Goal: Task Accomplishment & Management: Manage account settings

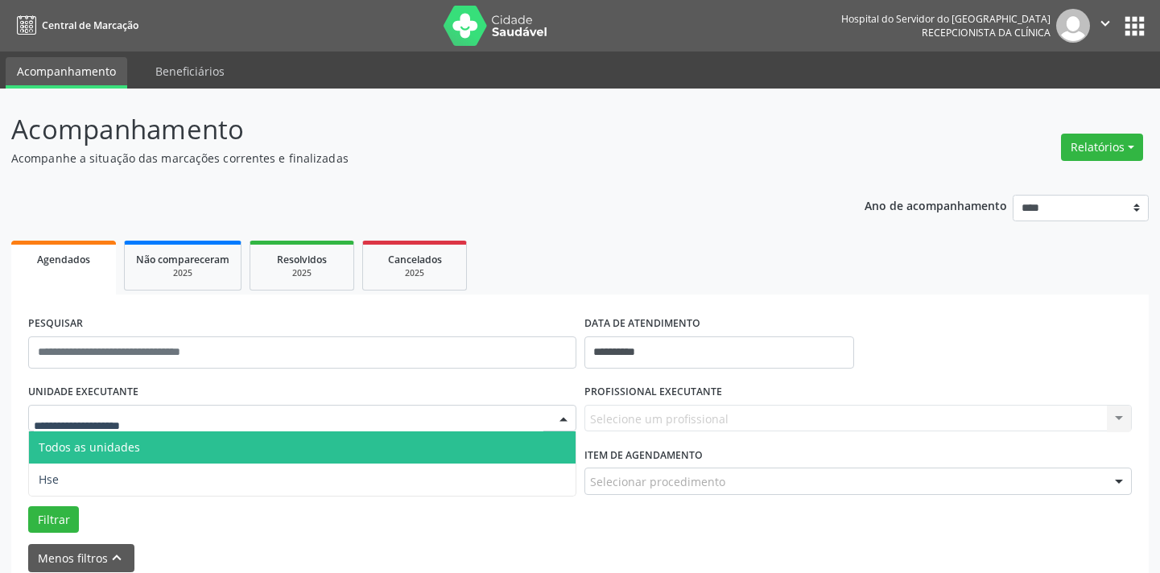
click at [204, 405] on div at bounding box center [302, 418] width 548 height 27
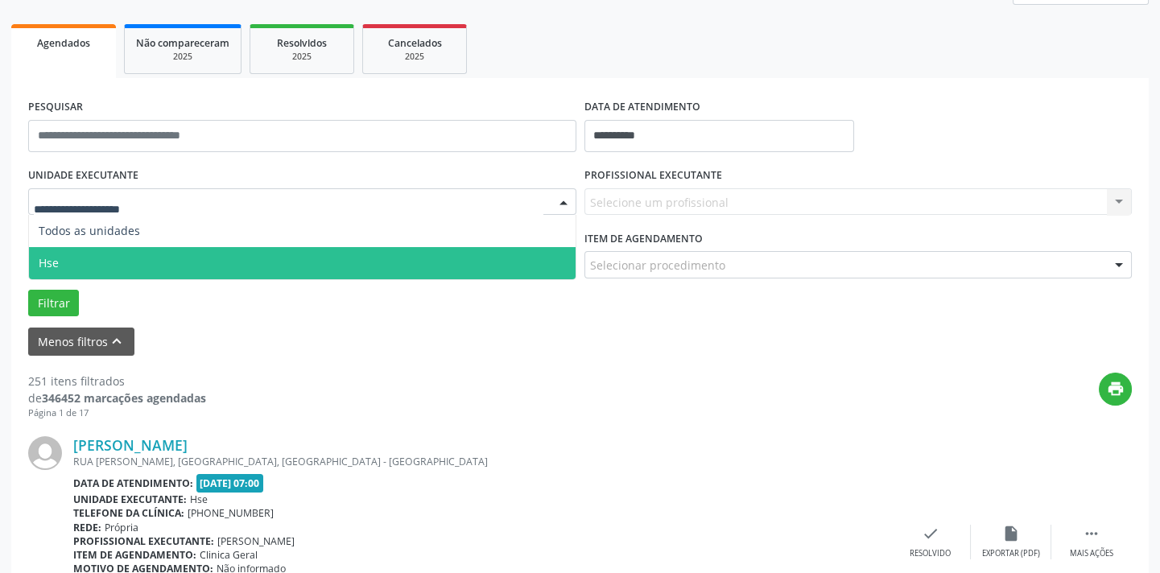
click at [187, 254] on span "Hse" at bounding box center [302, 263] width 546 height 32
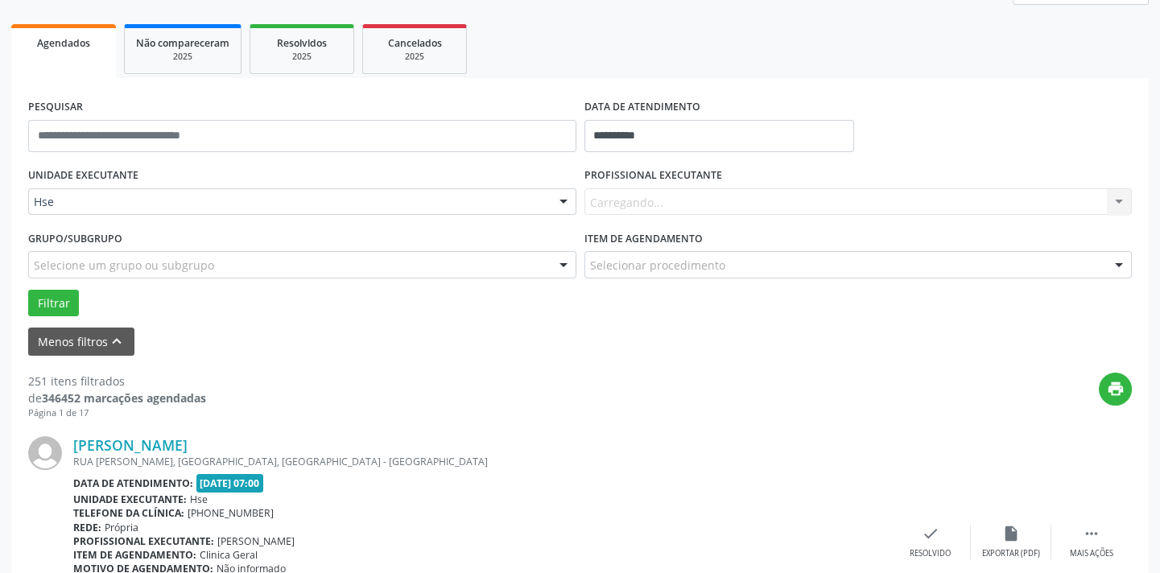
click at [648, 203] on div "Carregando... Nenhum resultado encontrado para: " " Não há nenhuma opção para s…" at bounding box center [858, 201] width 548 height 27
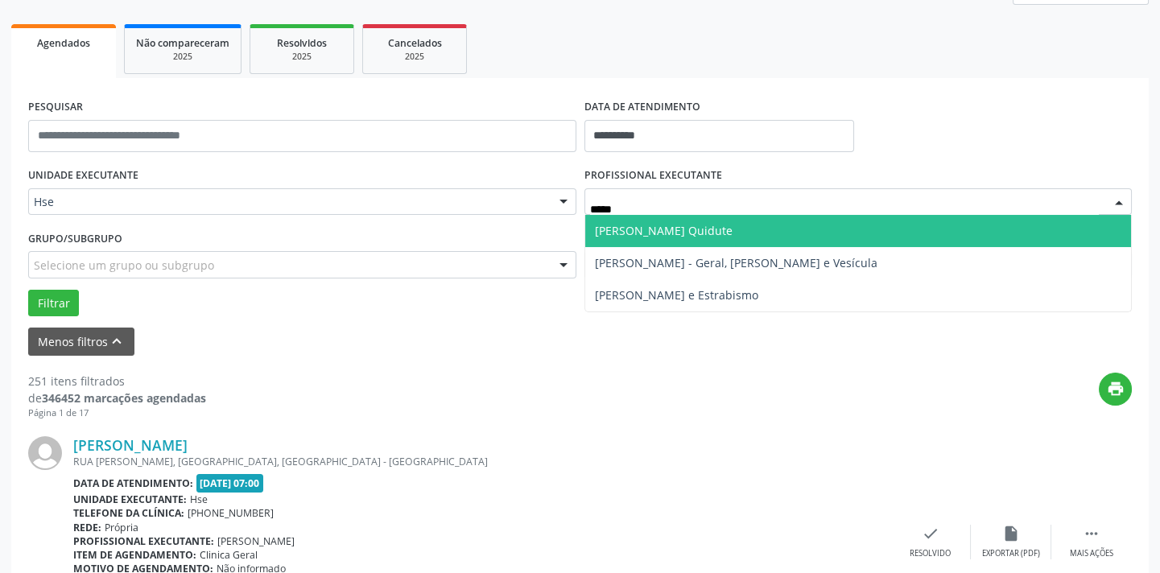
type input "******"
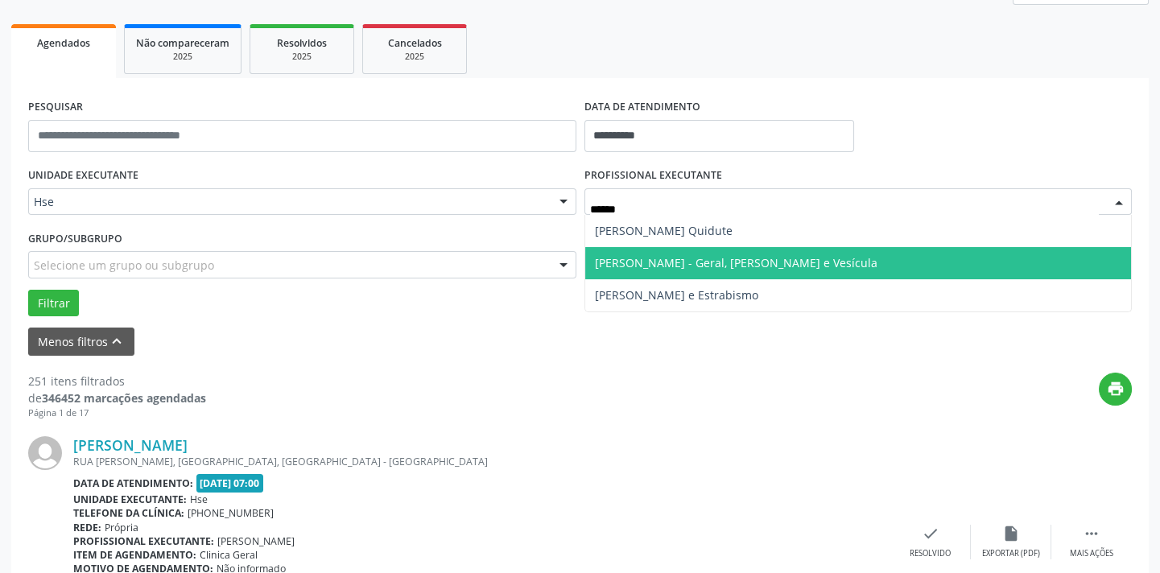
click at [676, 255] on span "[PERSON_NAME] - Geral, [PERSON_NAME] e Vesícula" at bounding box center [736, 262] width 282 height 15
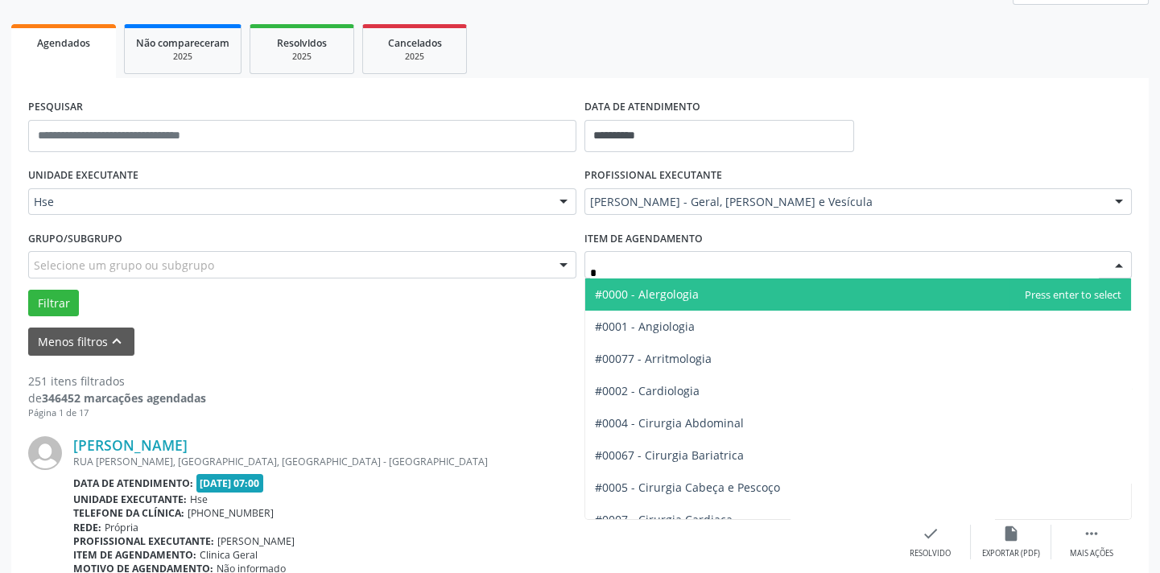
type input "**"
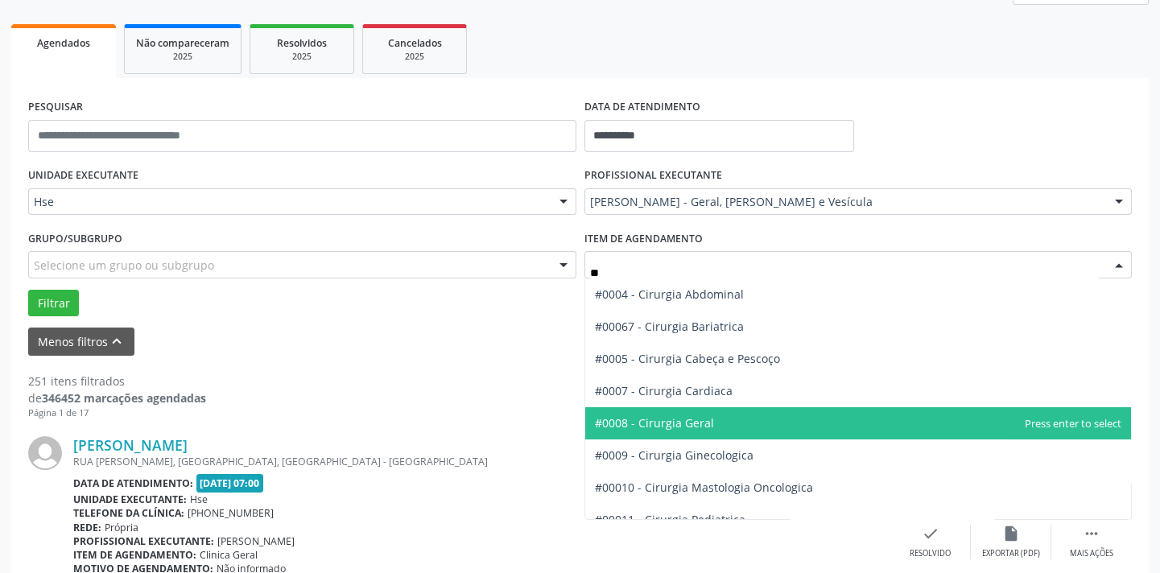
click at [678, 419] on span "#0008 - Cirurgia Geral" at bounding box center [654, 422] width 119 height 15
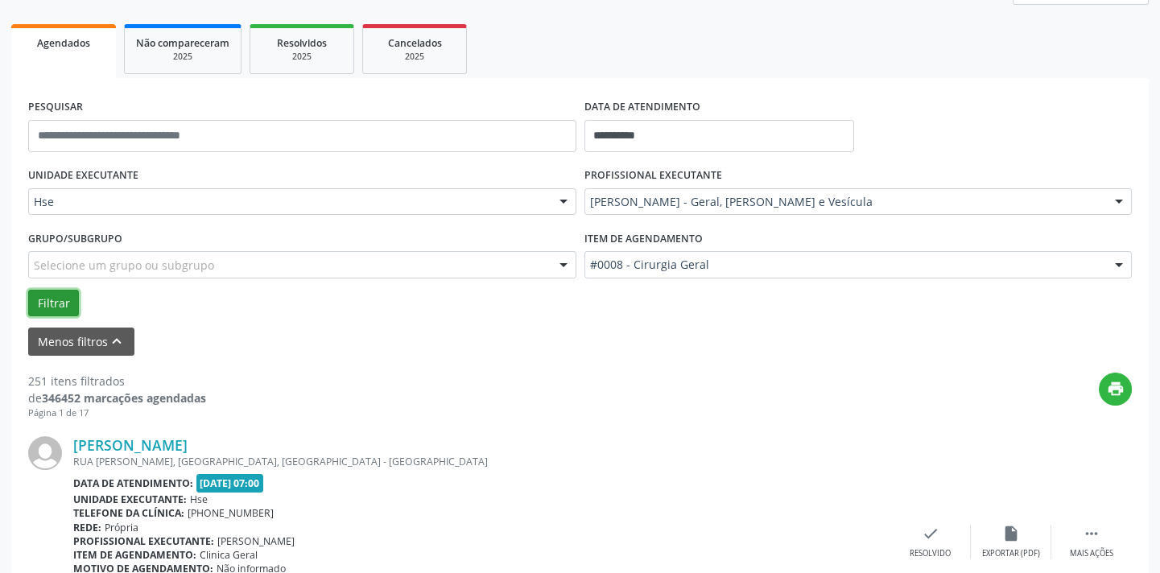
click at [57, 314] on button "Filtrar" at bounding box center [53, 303] width 51 height 27
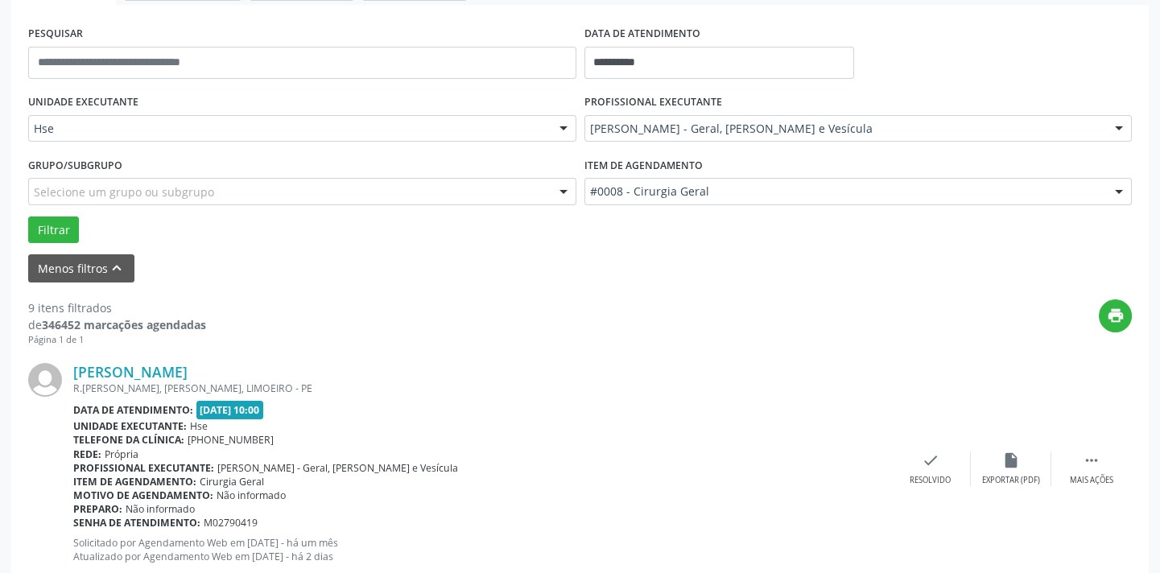
scroll to position [2093, 0]
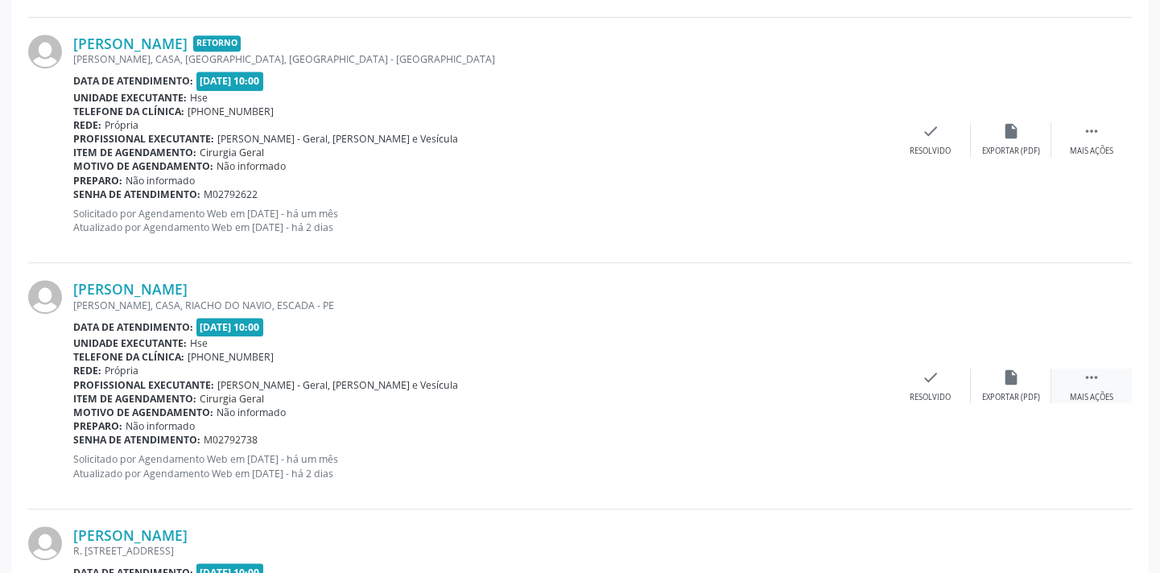
click at [1103, 393] on div "Mais ações" at bounding box center [1090, 397] width 43 height 11
click at [998, 392] on div "Não compareceu" at bounding box center [1010, 397] width 68 height 11
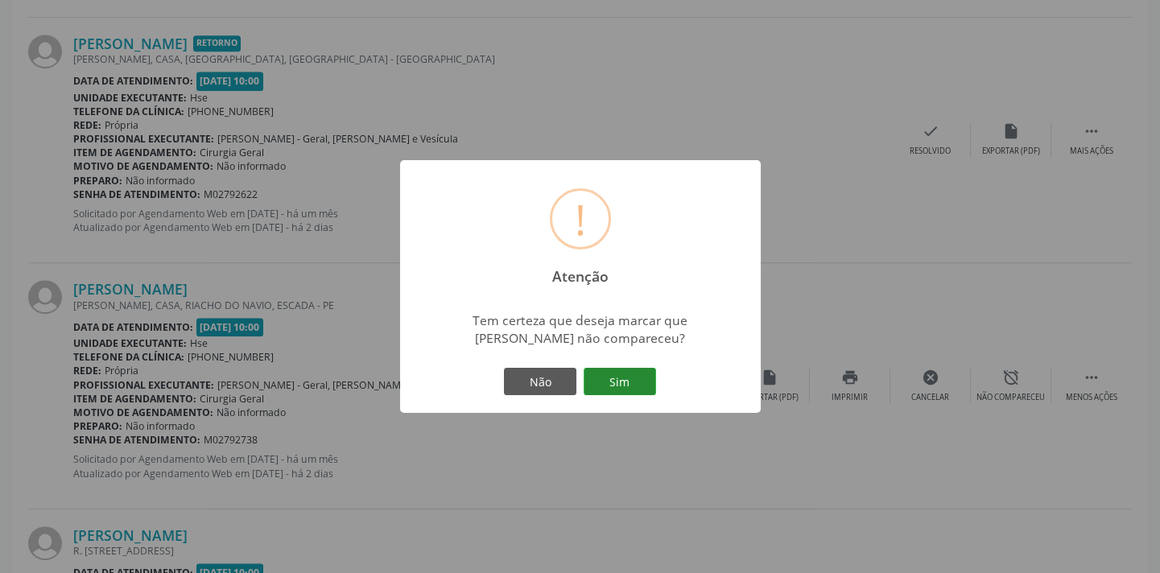
click at [624, 382] on button "Sim" at bounding box center [619, 381] width 72 height 27
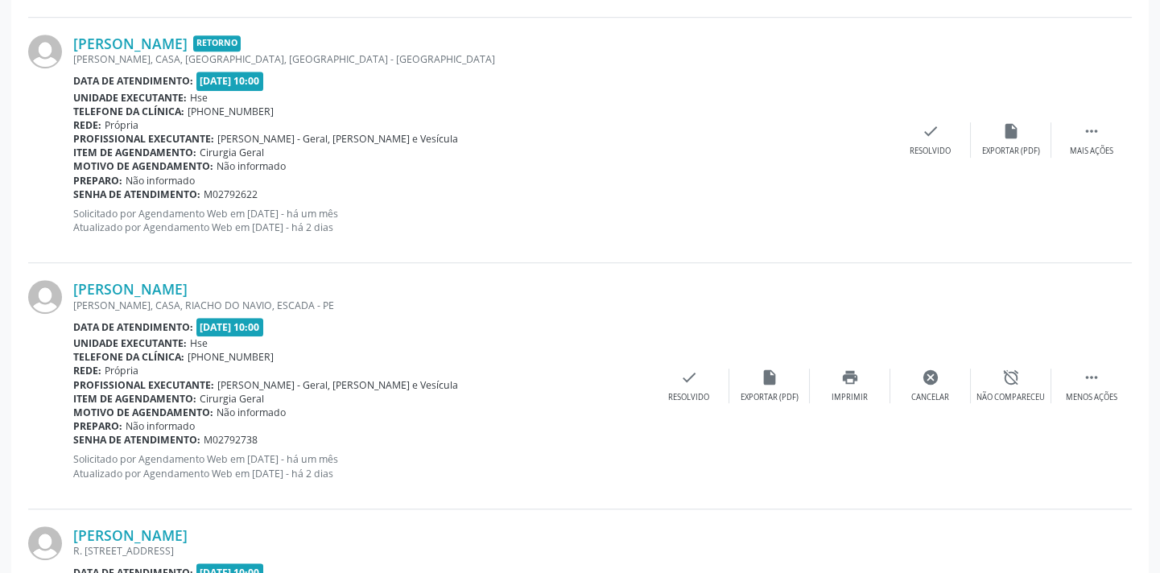
scroll to position [129, 0]
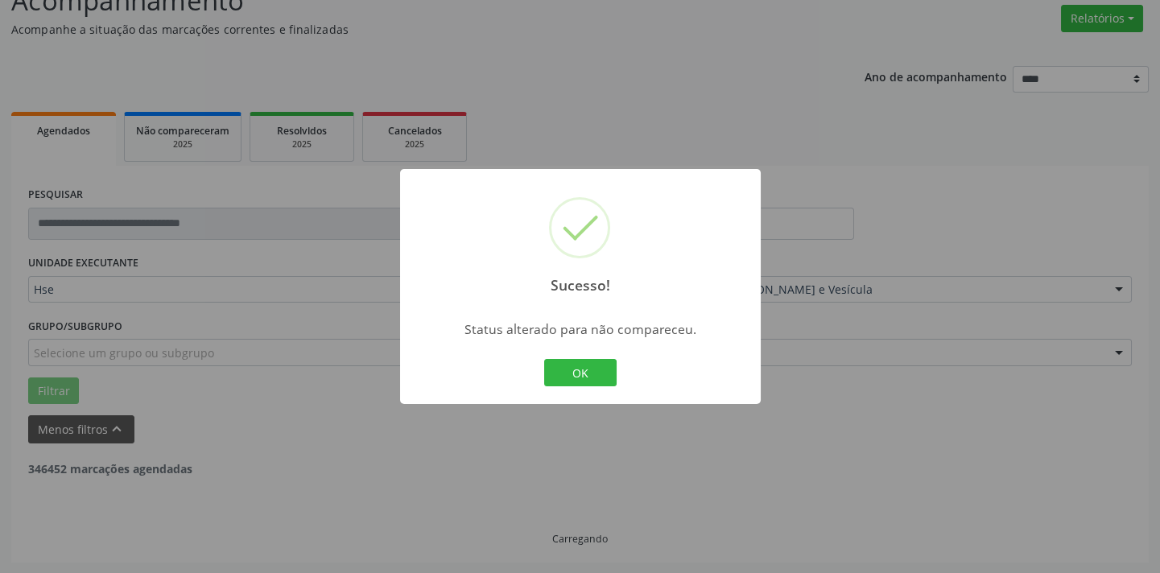
click at [615, 385] on div "OK Cancel" at bounding box center [580, 373] width 80 height 34
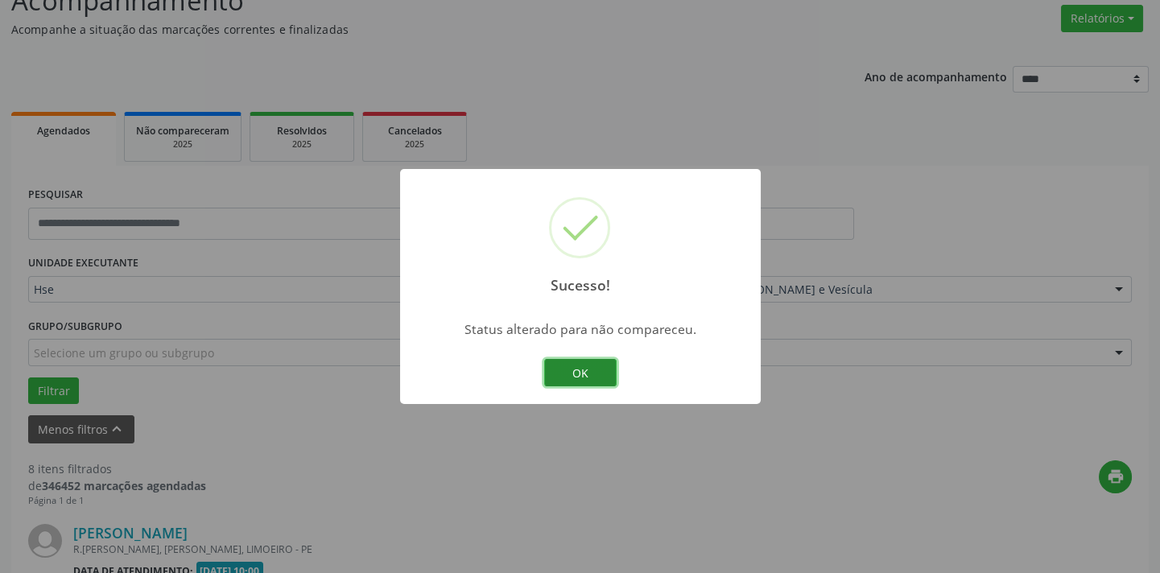
click at [608, 383] on button "OK" at bounding box center [580, 372] width 72 height 27
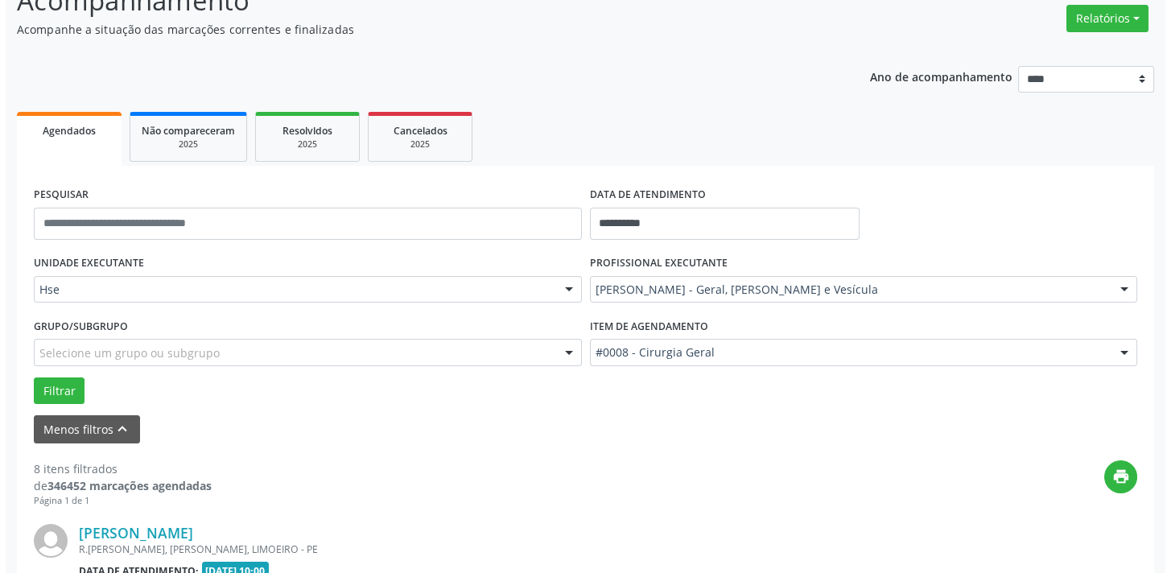
scroll to position [1848, 0]
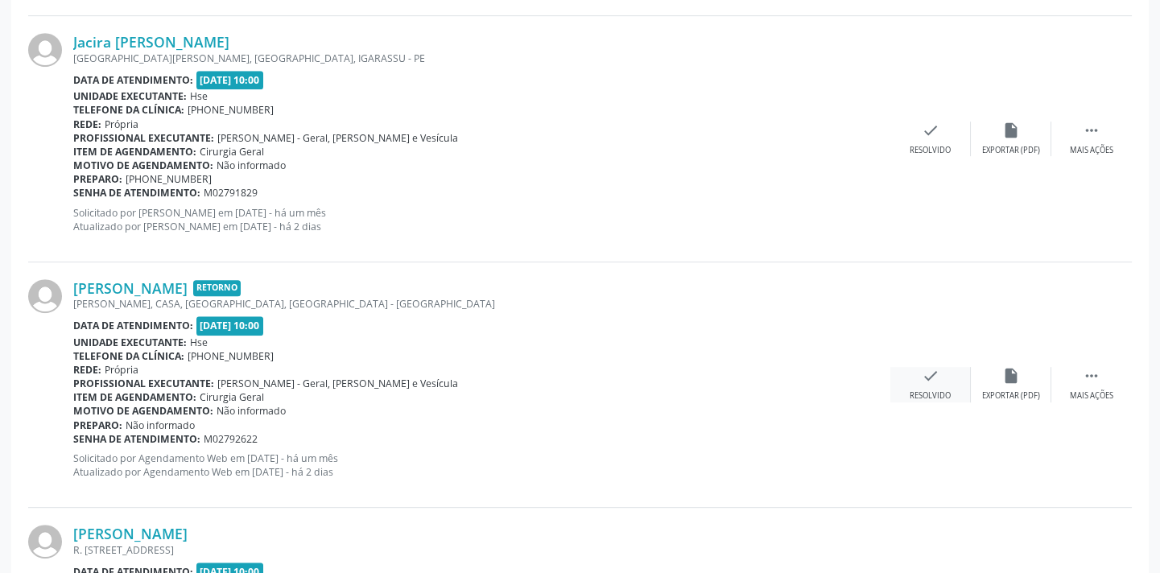
click at [917, 369] on div "check Resolvido" at bounding box center [930, 384] width 80 height 35
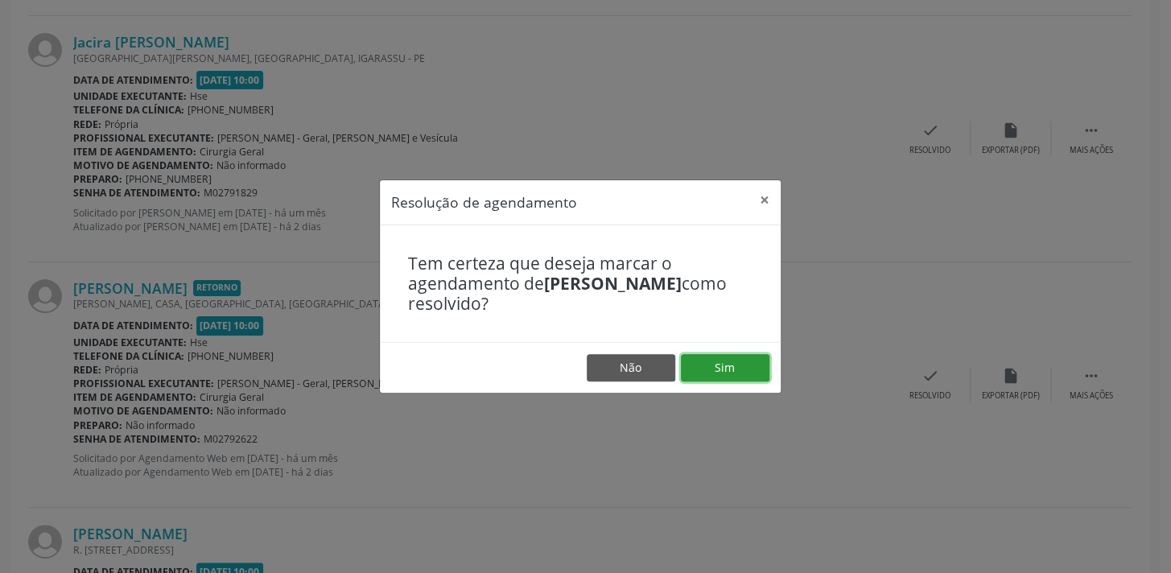
click at [706, 362] on button "Sim" at bounding box center [725, 367] width 89 height 27
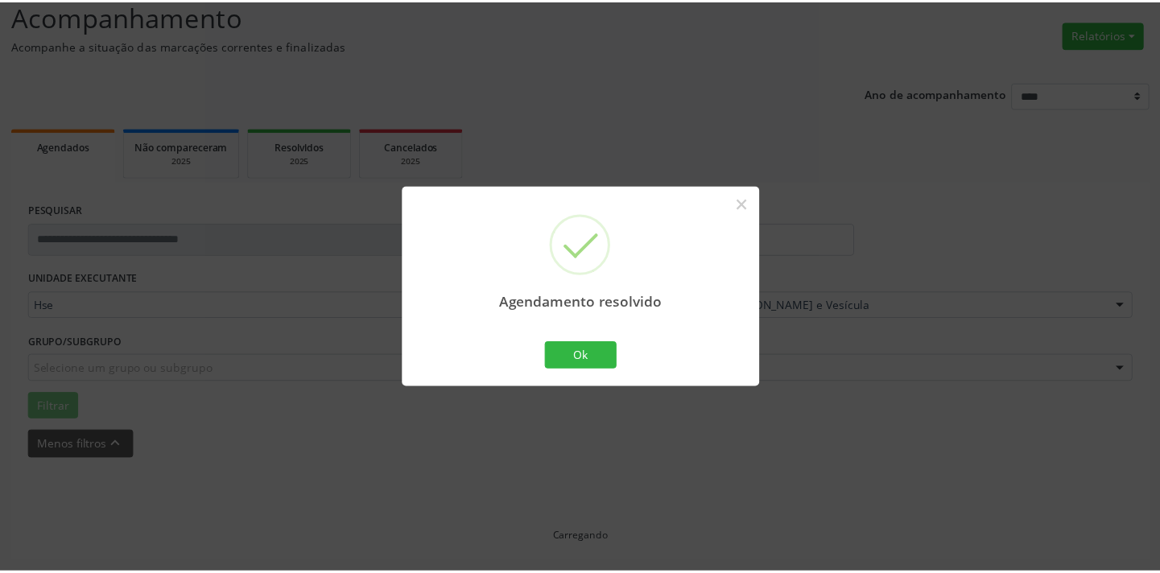
scroll to position [112, 0]
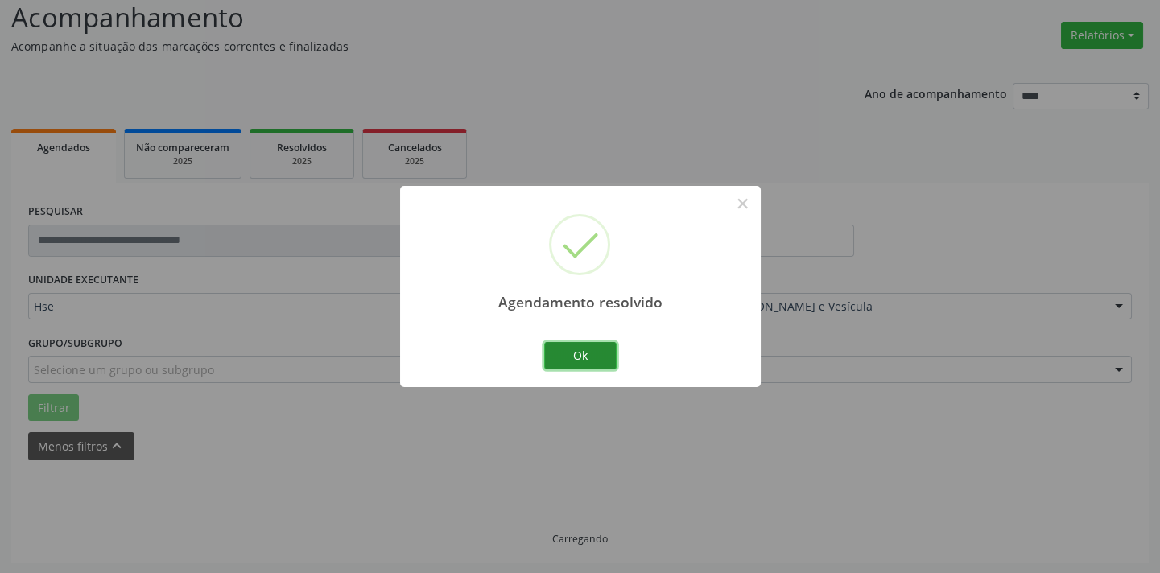
click at [609, 356] on button "Ok" at bounding box center [580, 355] width 72 height 27
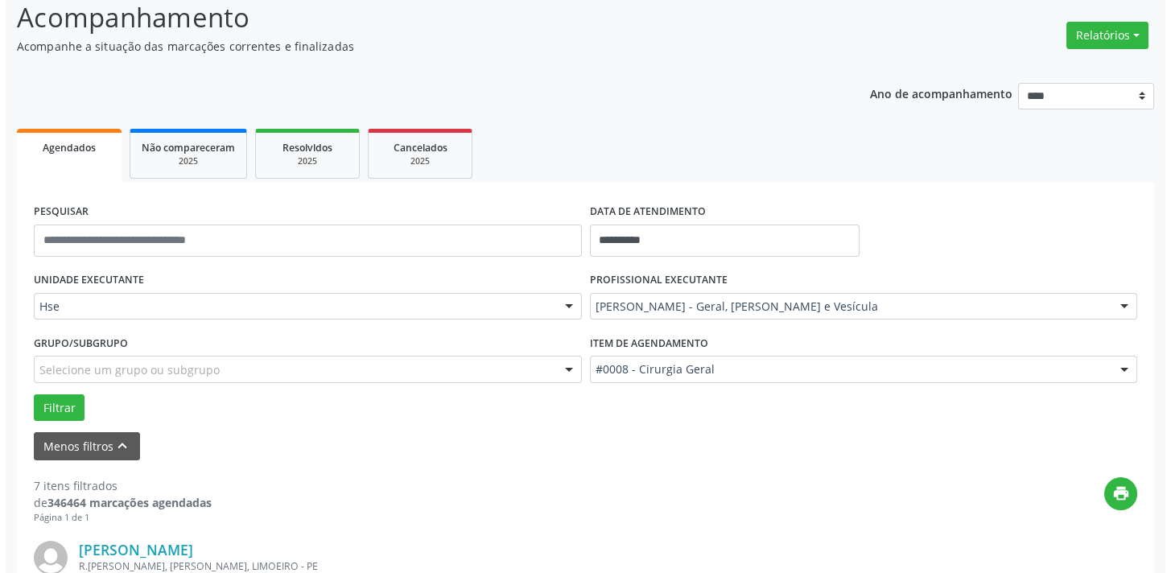
scroll to position [1808, 0]
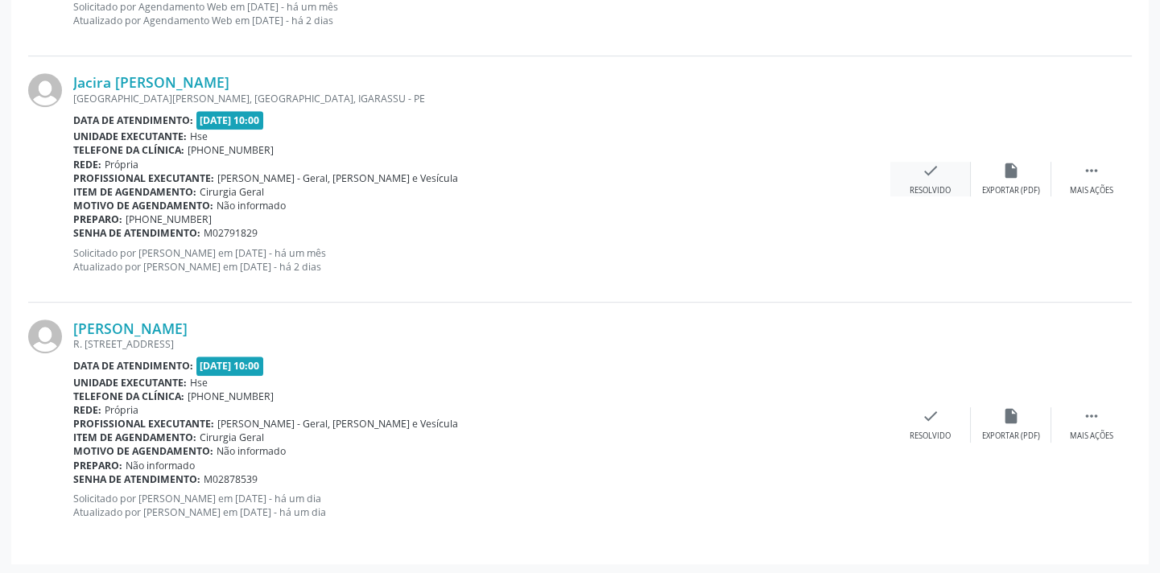
click at [913, 173] on div "check Resolvido" at bounding box center [930, 179] width 80 height 35
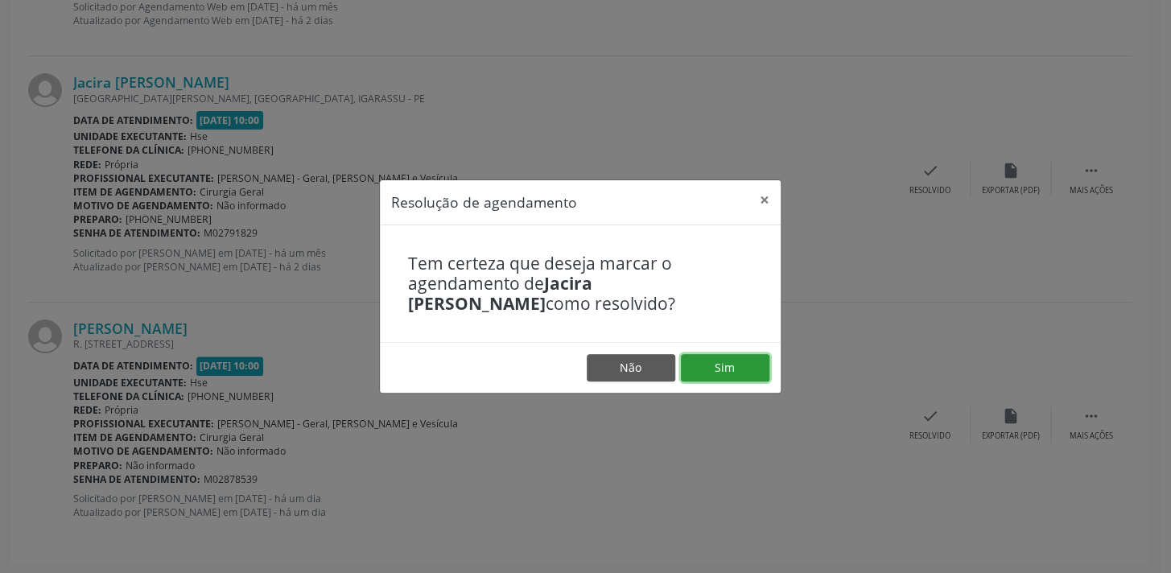
click at [685, 362] on button "Sim" at bounding box center [725, 367] width 89 height 27
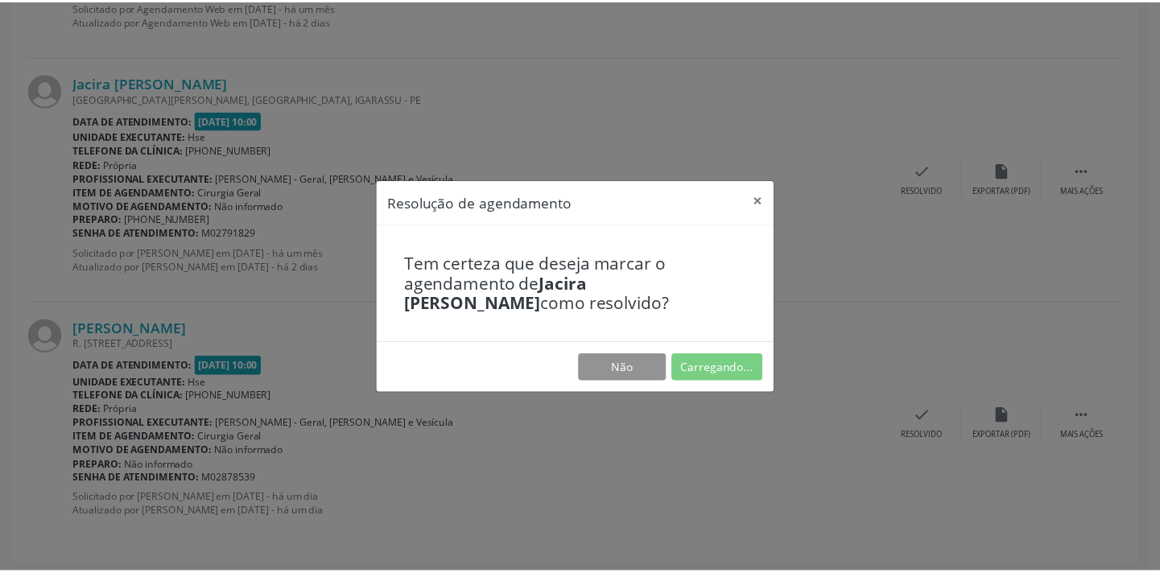
scroll to position [112, 0]
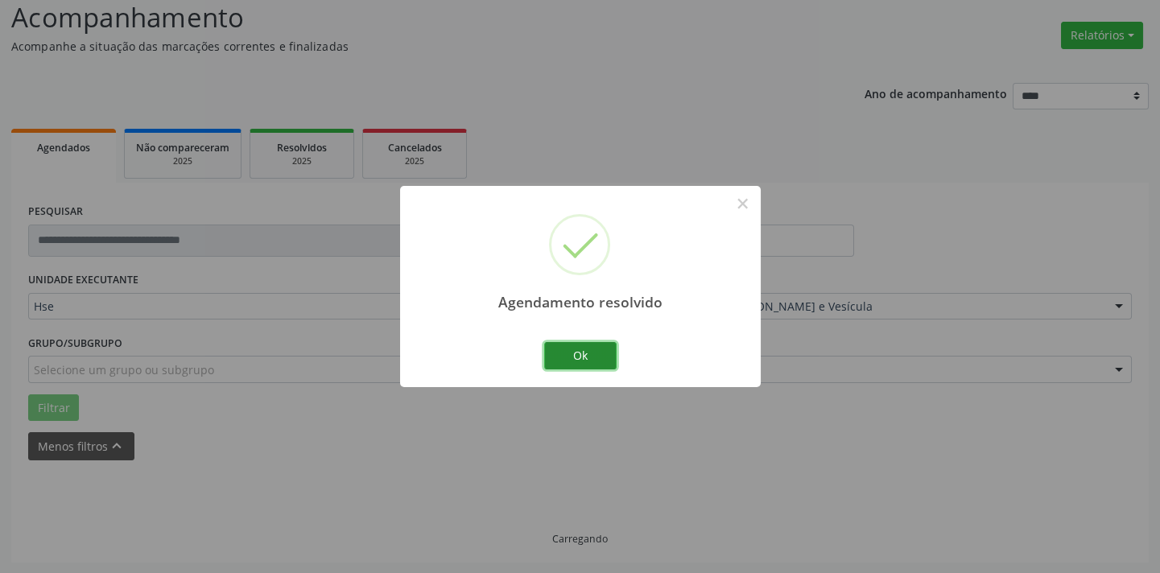
click at [592, 365] on button "Ok" at bounding box center [580, 355] width 72 height 27
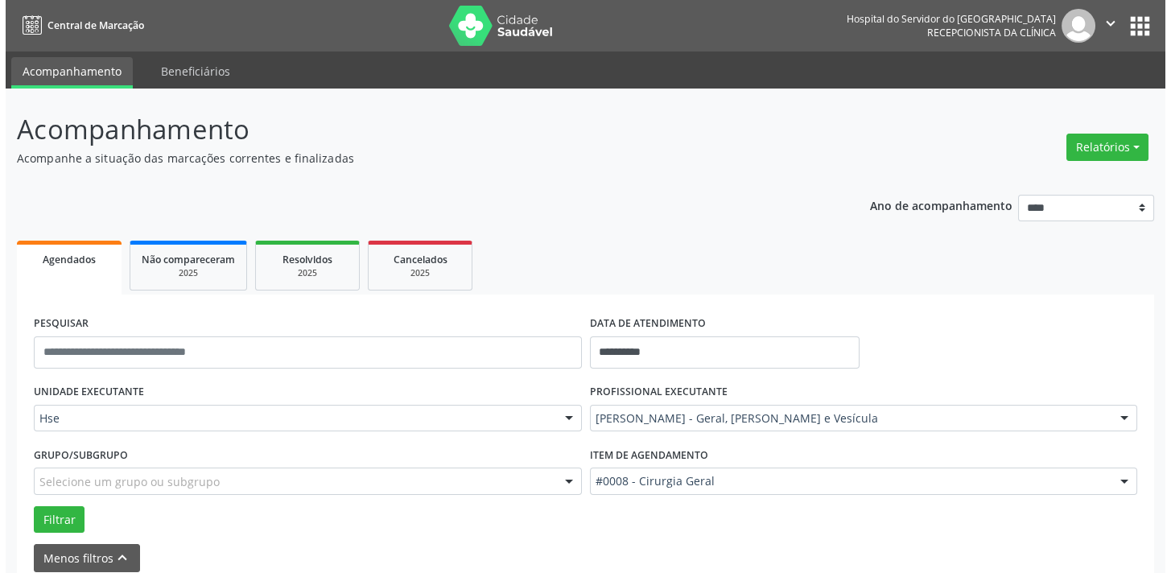
scroll to position [1358, 0]
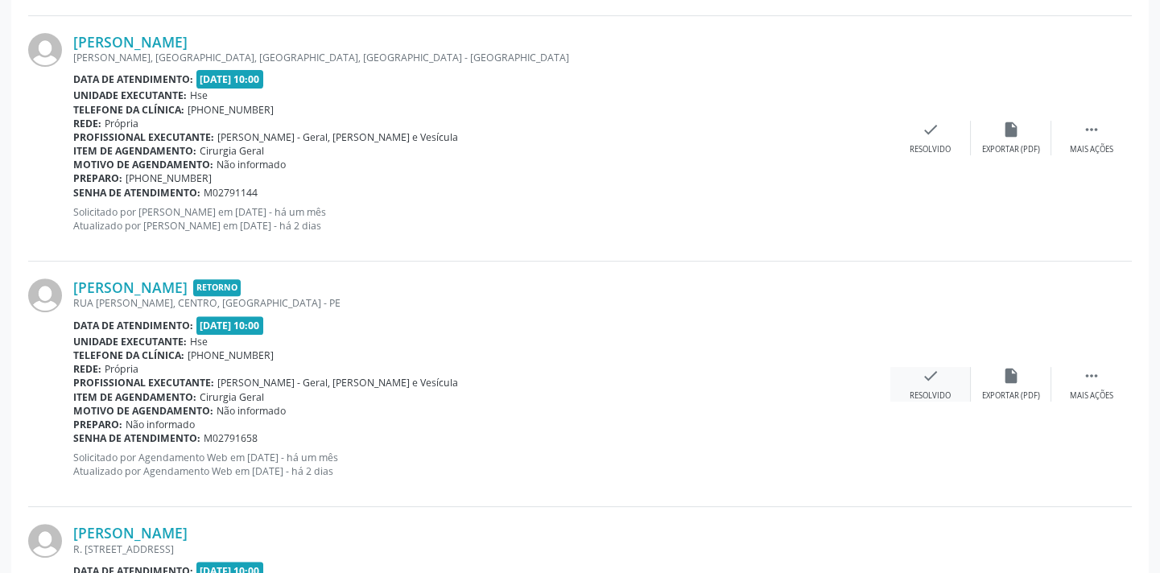
click at [948, 394] on div "Resolvido" at bounding box center [929, 395] width 41 height 11
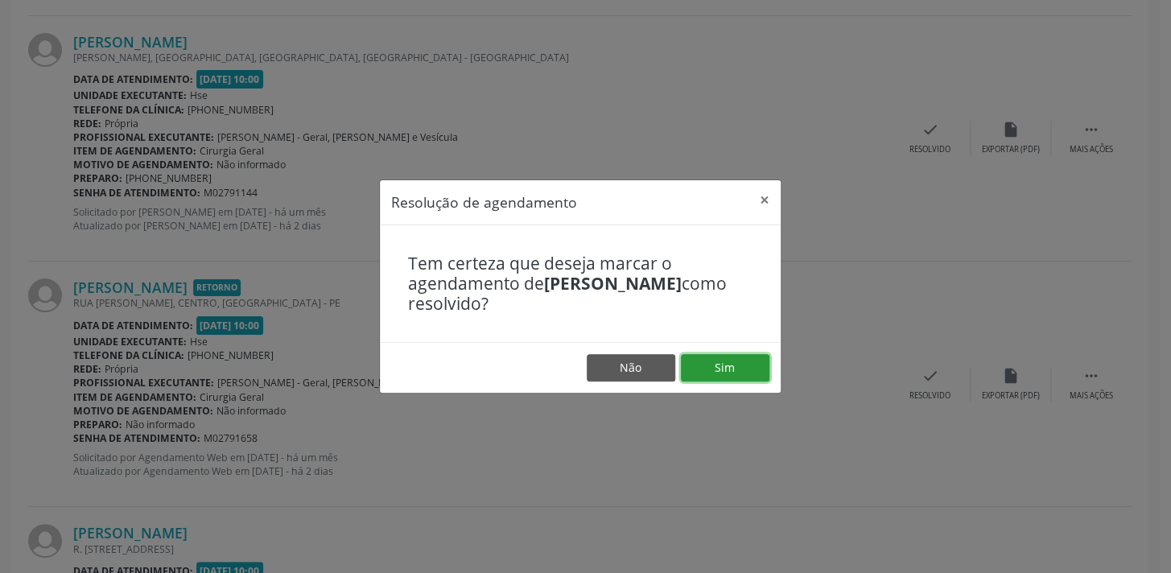
click at [737, 369] on button "Sim" at bounding box center [725, 367] width 89 height 27
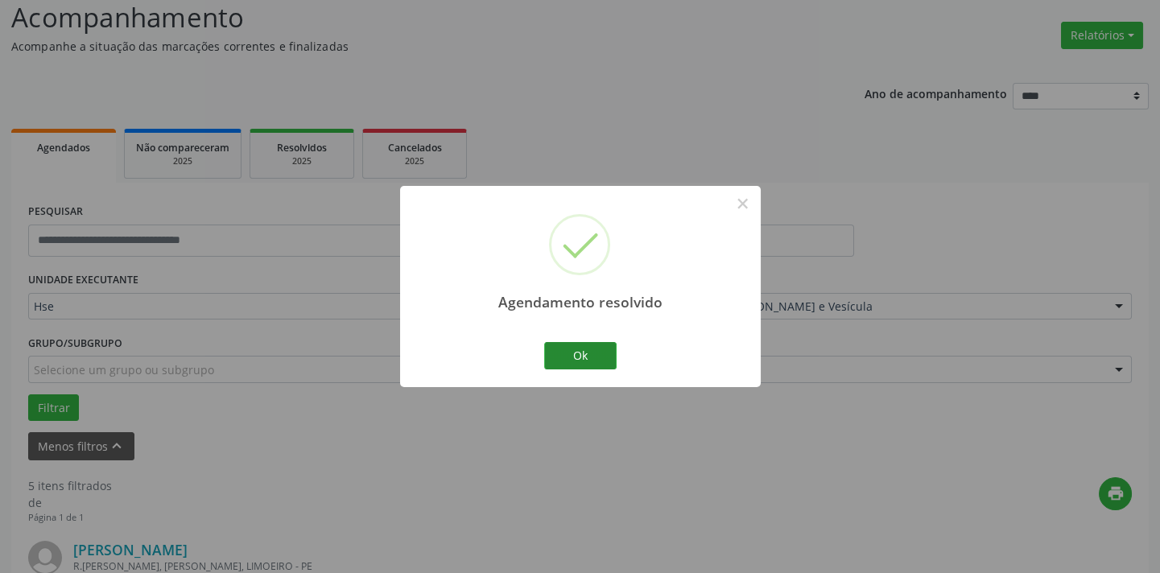
scroll to position [1317, 0]
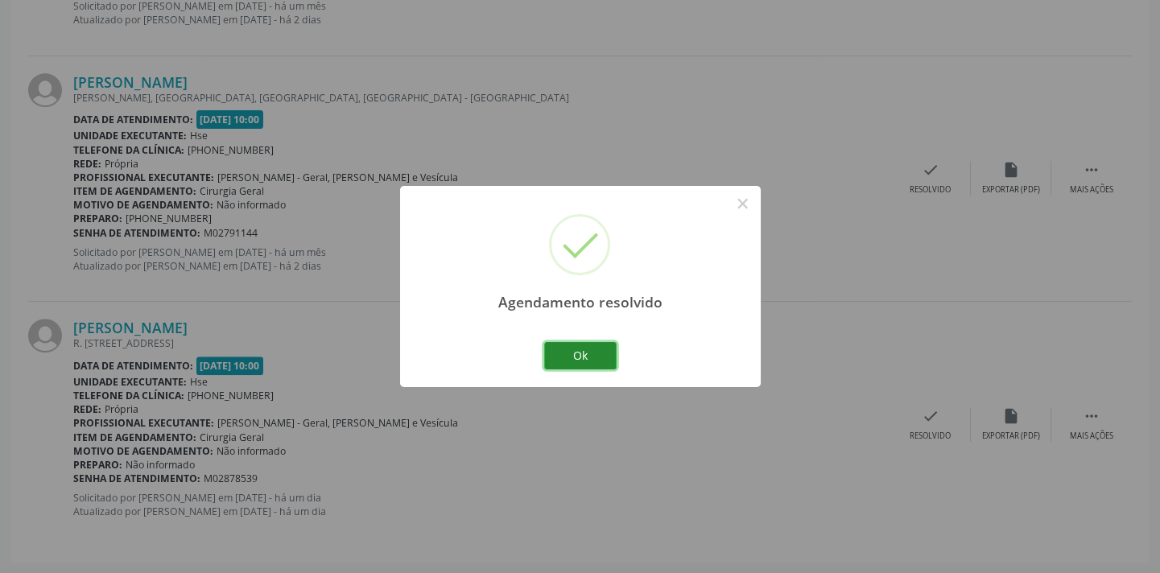
click at [580, 349] on button "Ok" at bounding box center [580, 355] width 72 height 27
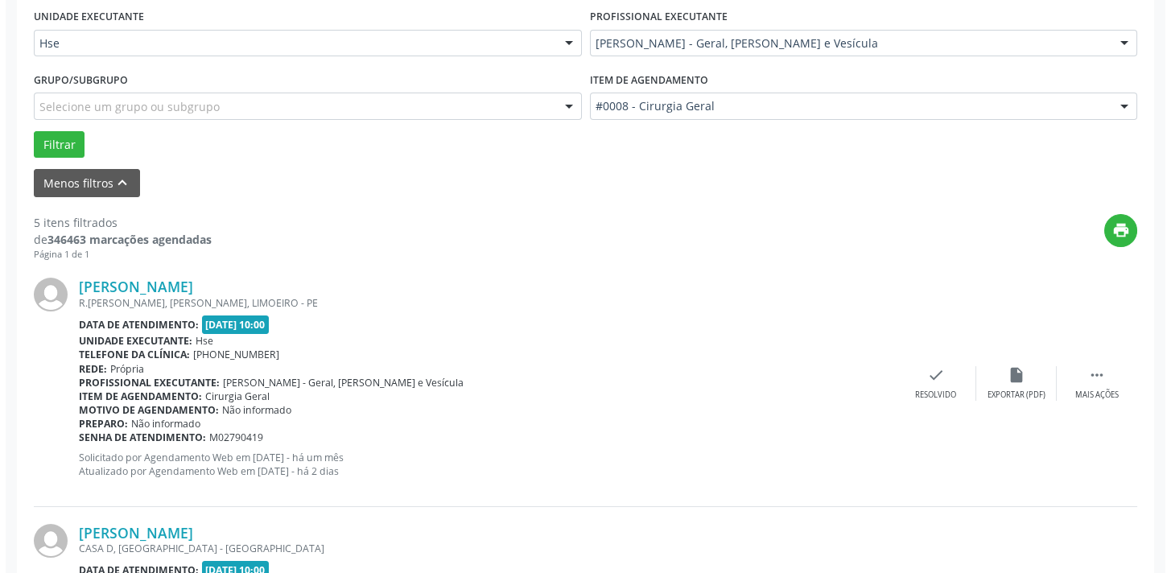
scroll to position [866, 0]
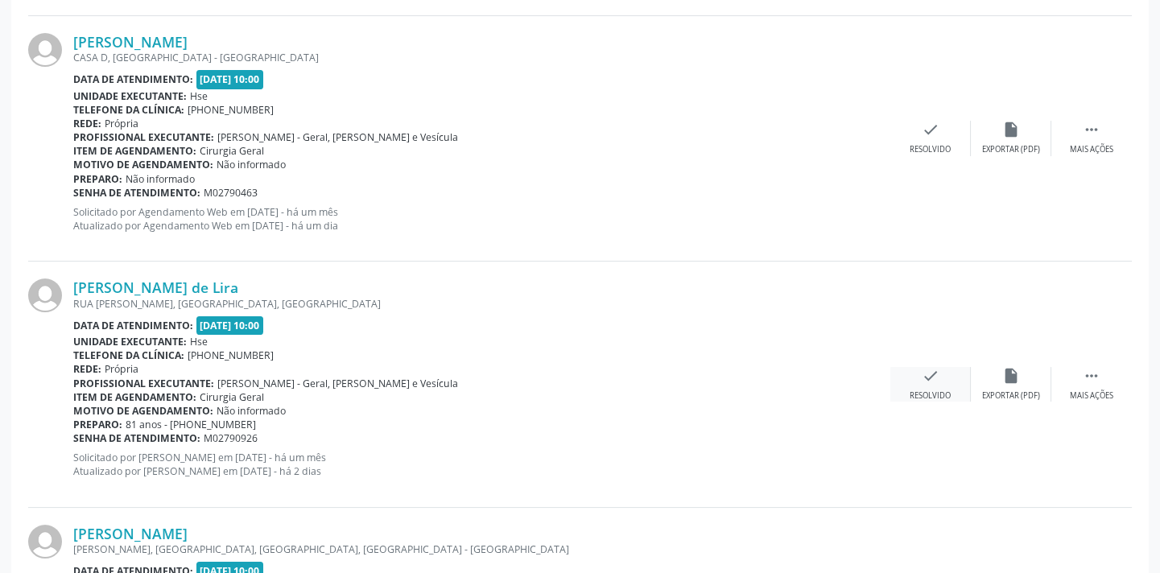
click at [917, 390] on div "Resolvido" at bounding box center [929, 395] width 41 height 11
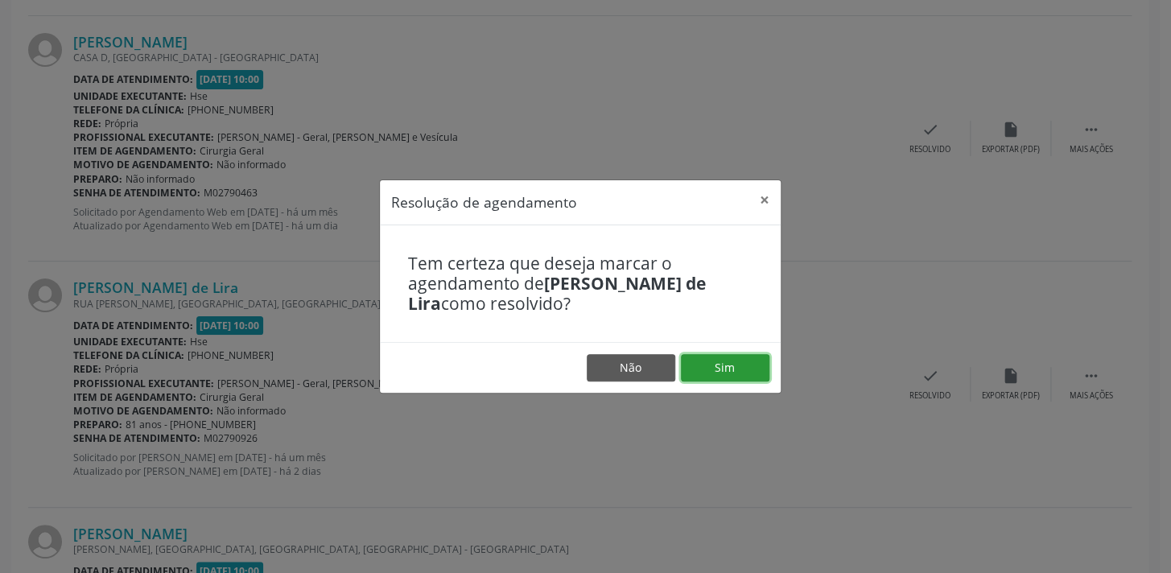
click at [715, 359] on button "Sim" at bounding box center [725, 367] width 89 height 27
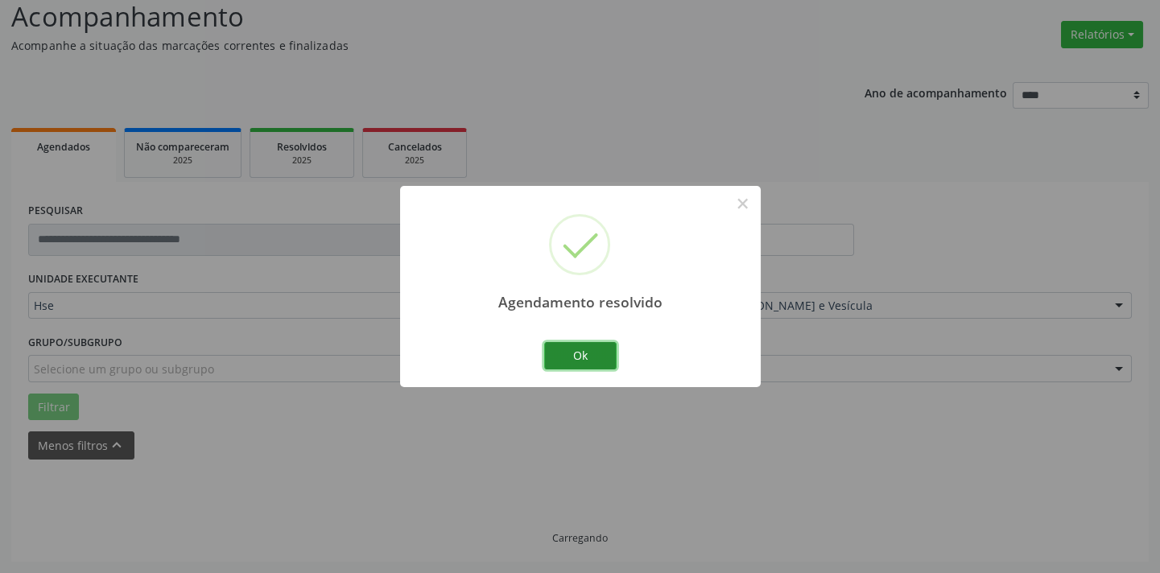
click at [612, 356] on button "Ok" at bounding box center [580, 355] width 72 height 27
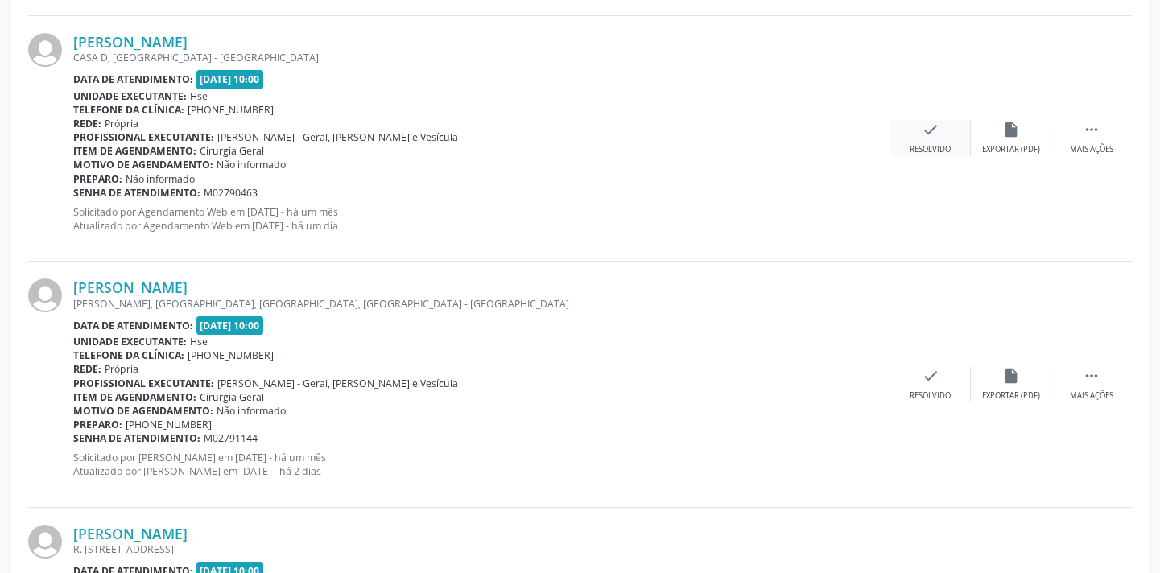
click at [906, 134] on div "check Resolvido" at bounding box center [930, 138] width 80 height 35
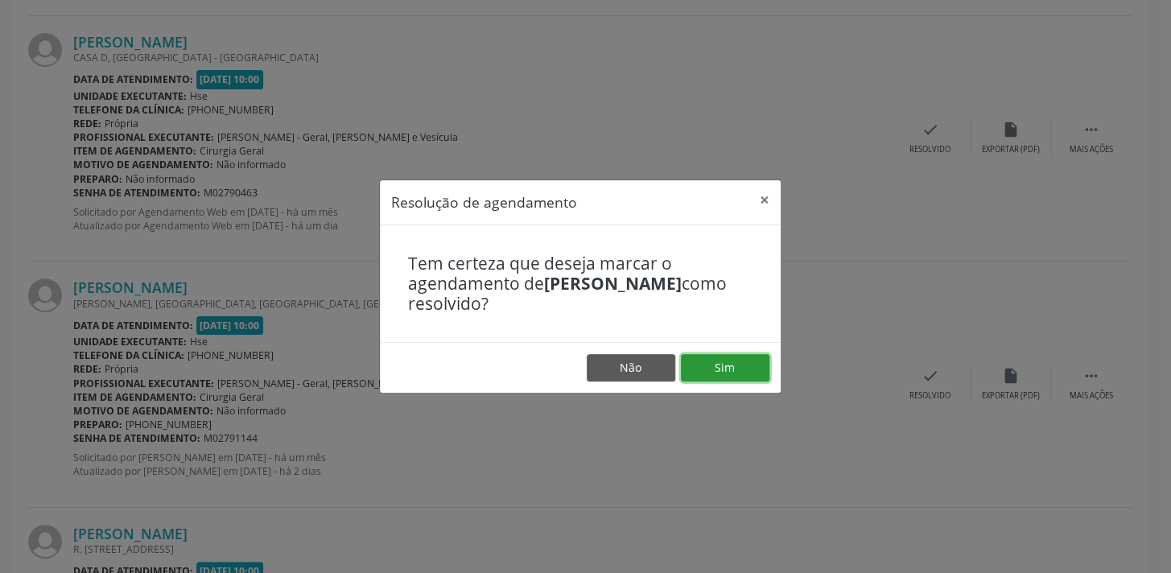
click at [703, 355] on button "Sim" at bounding box center [725, 367] width 89 height 27
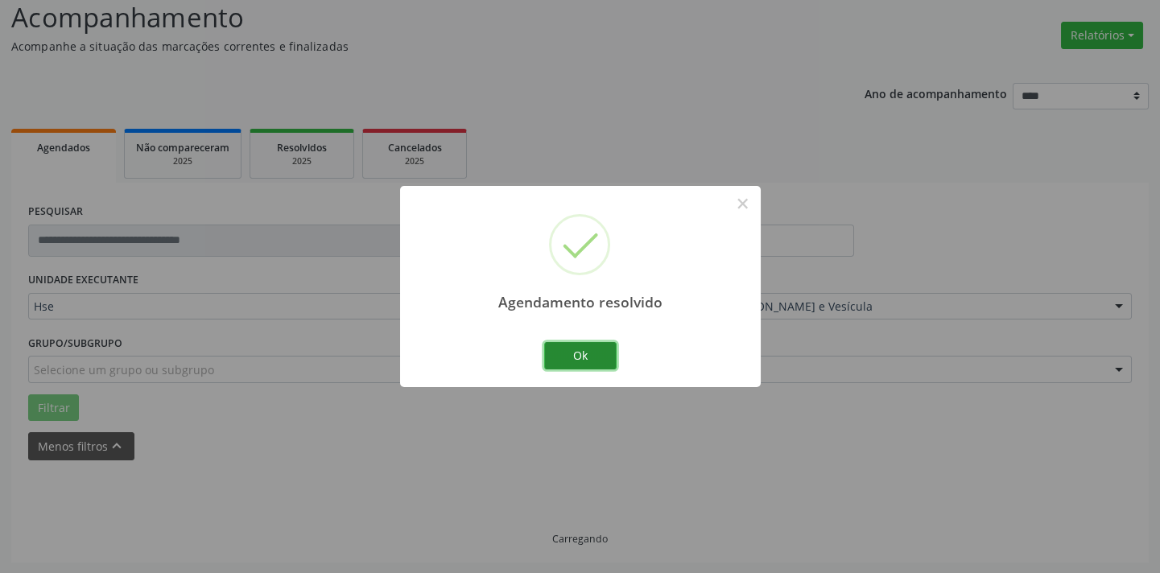
scroll to position [826, 0]
click at [590, 352] on button "Ok" at bounding box center [580, 355] width 72 height 27
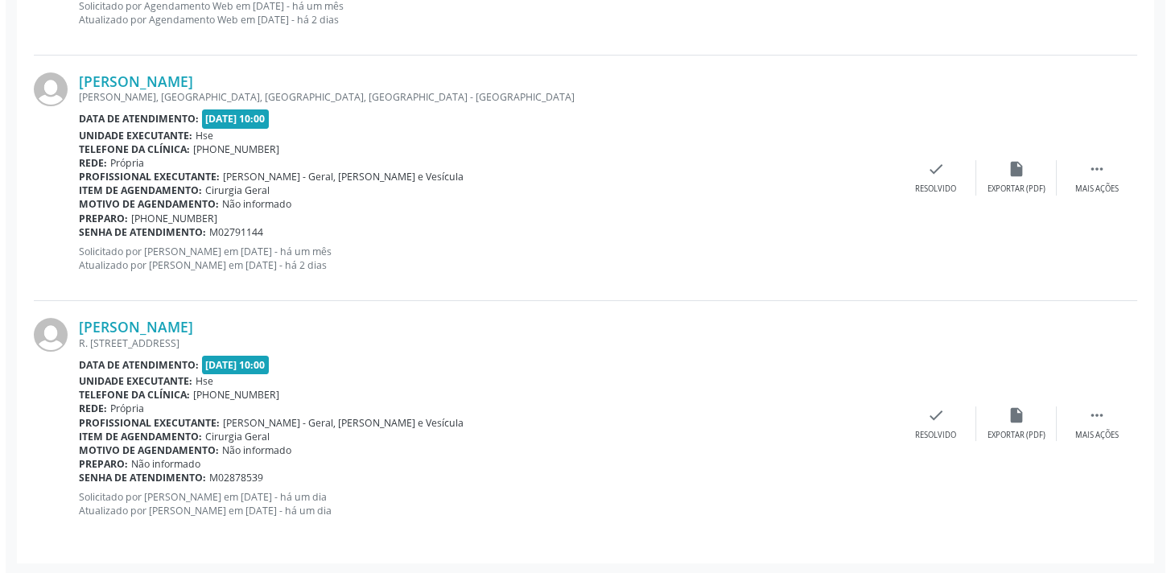
scroll to position [375, 0]
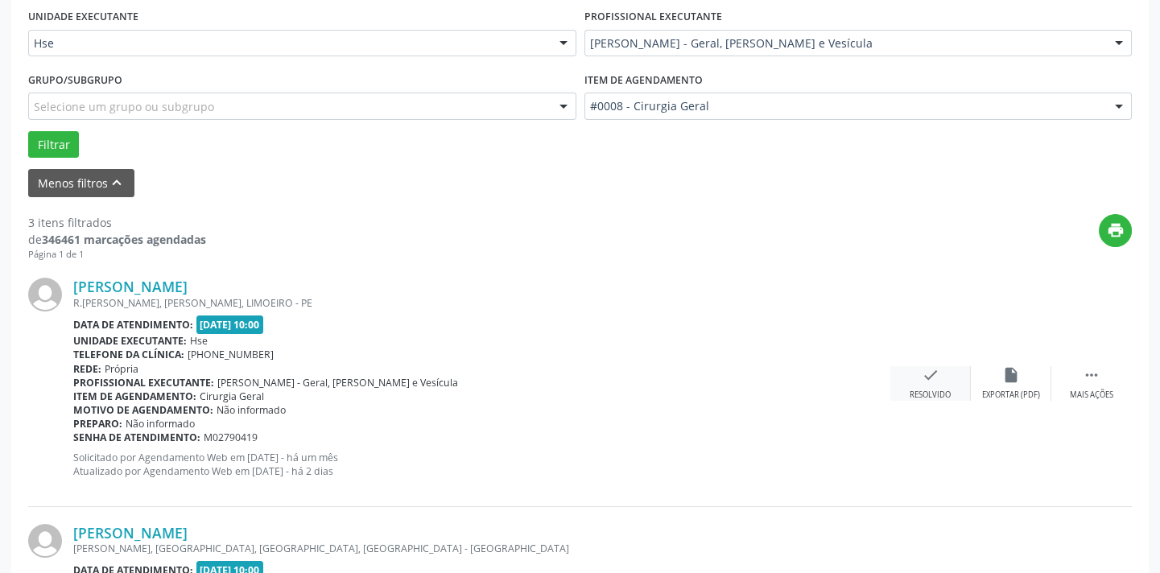
click at [927, 369] on icon "check" at bounding box center [930, 375] width 18 height 18
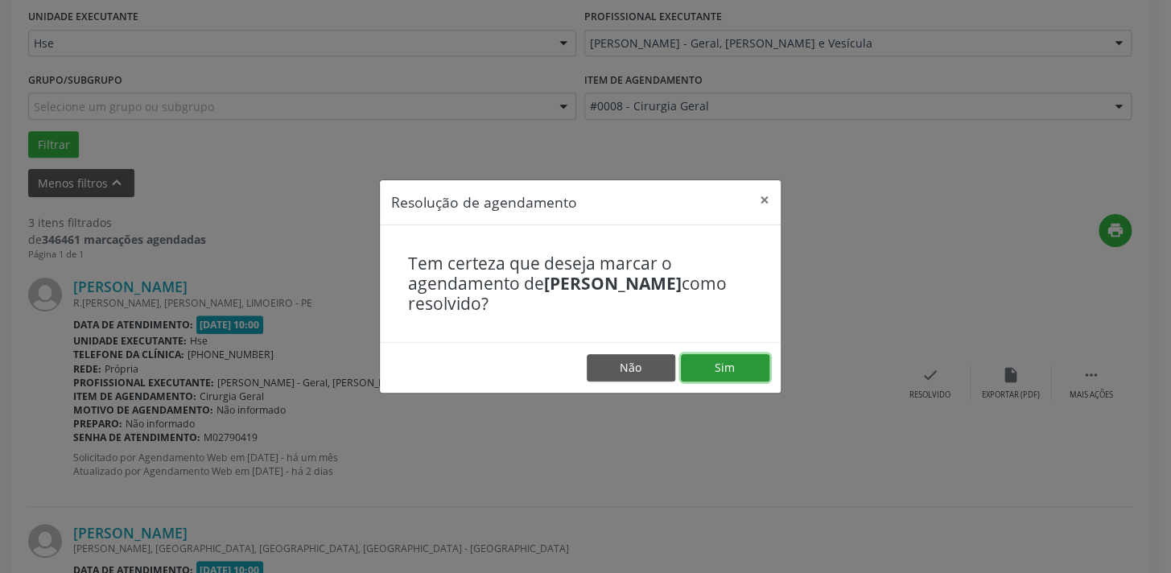
click at [707, 362] on button "Sim" at bounding box center [725, 367] width 89 height 27
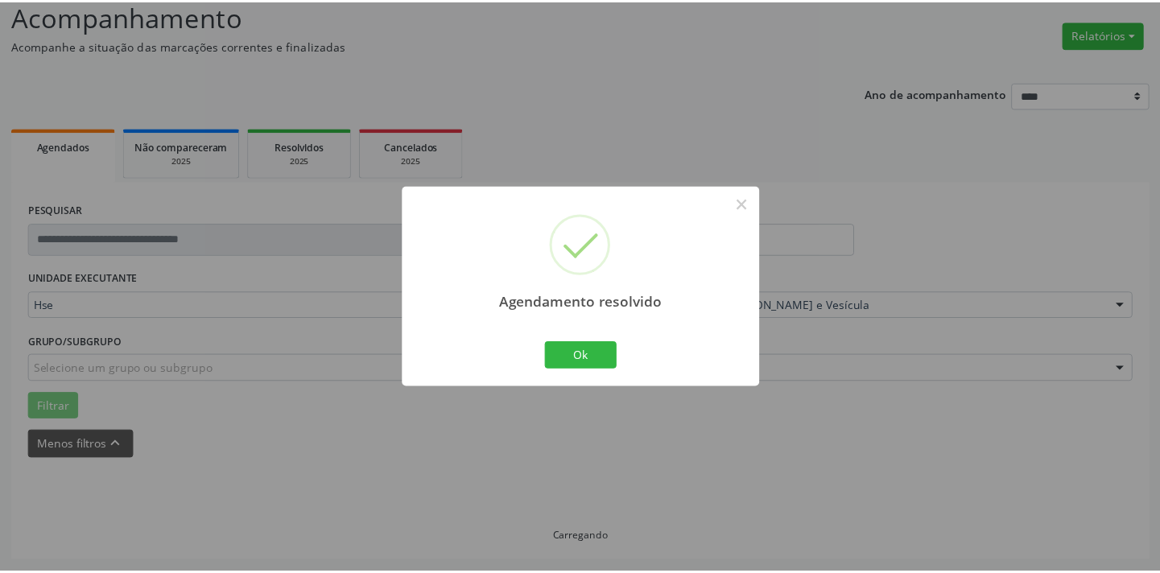
scroll to position [112, 0]
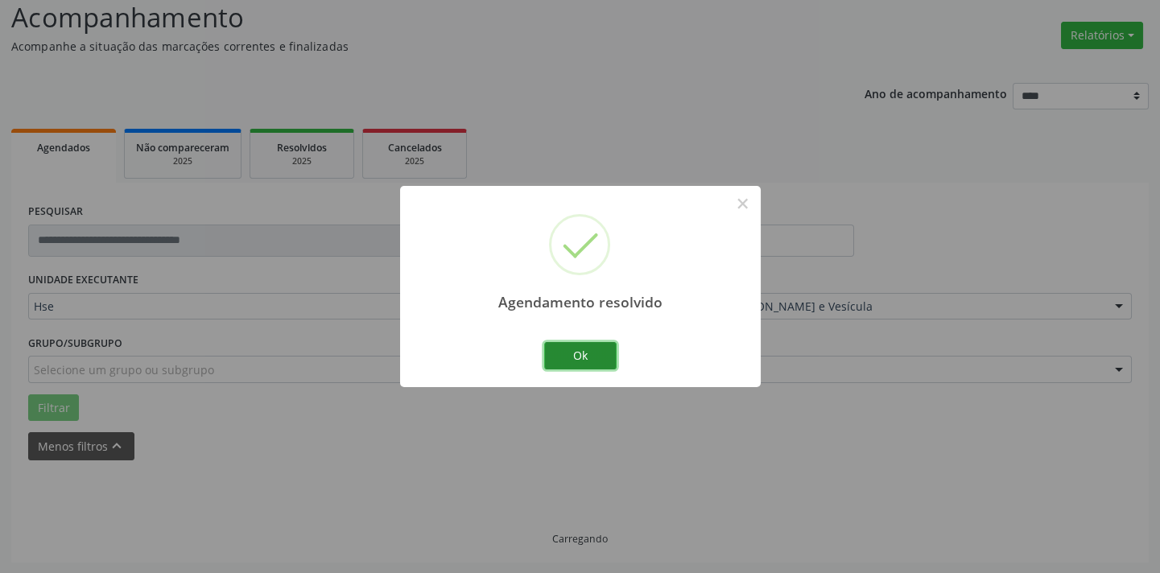
click at [586, 366] on button "Ok" at bounding box center [580, 355] width 72 height 27
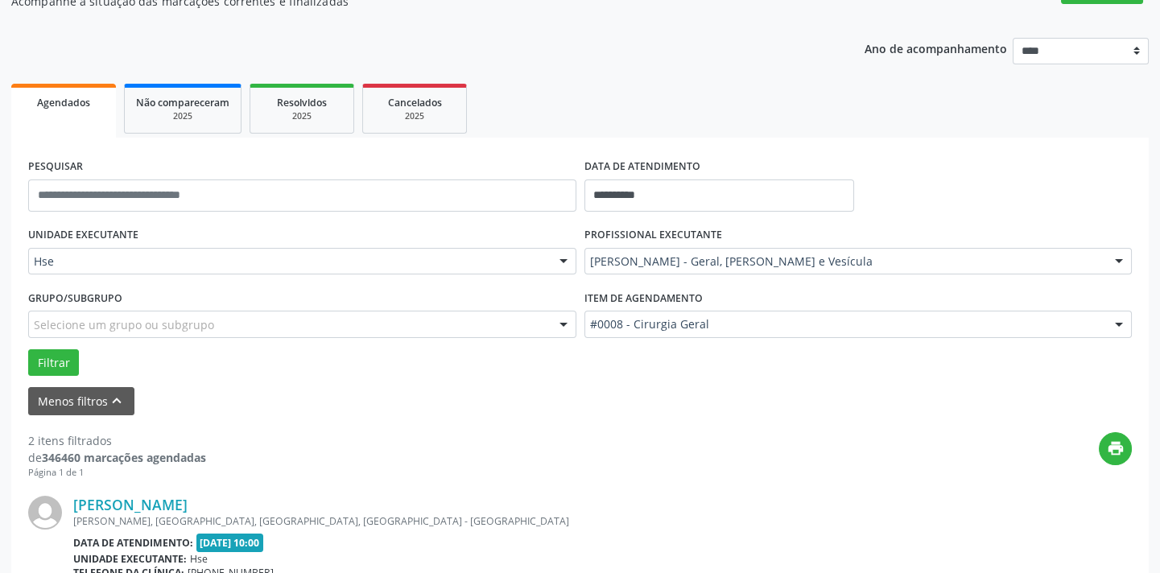
scroll to position [331, 0]
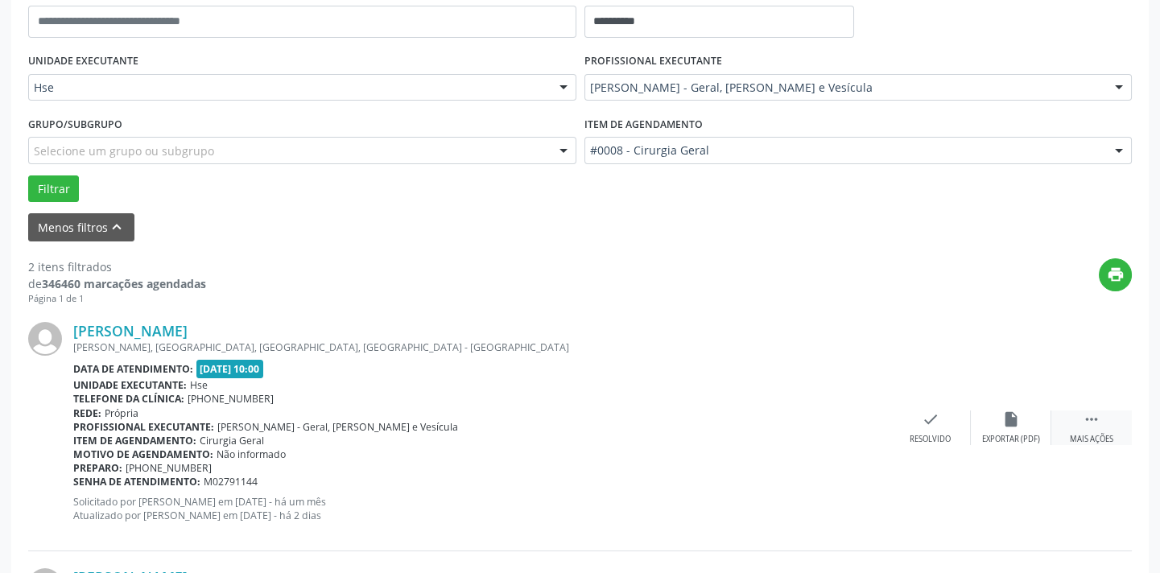
click at [1082, 410] on icon "" at bounding box center [1091, 419] width 18 height 18
click at [1022, 418] on div "alarm_off Não compareceu" at bounding box center [1010, 427] width 80 height 35
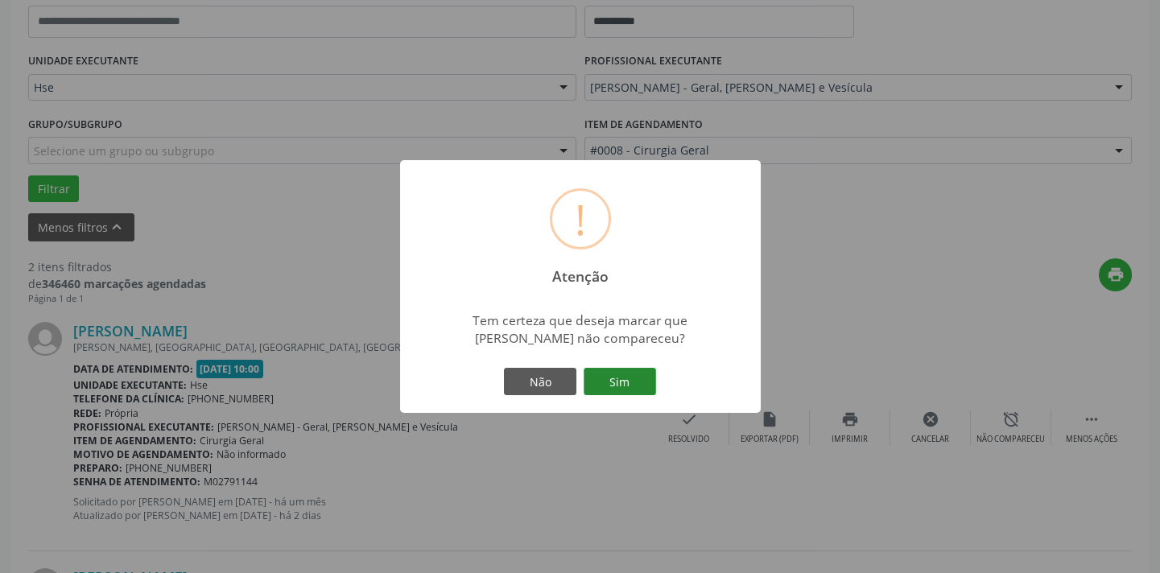
click at [620, 375] on button "Sim" at bounding box center [619, 381] width 72 height 27
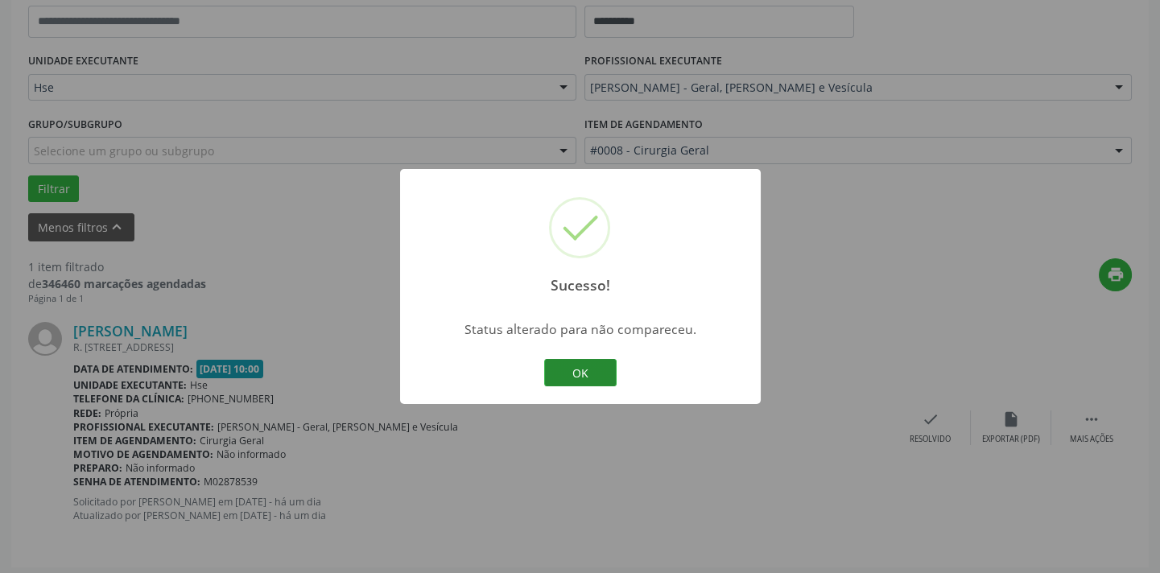
click at [567, 372] on button "OK" at bounding box center [580, 372] width 72 height 27
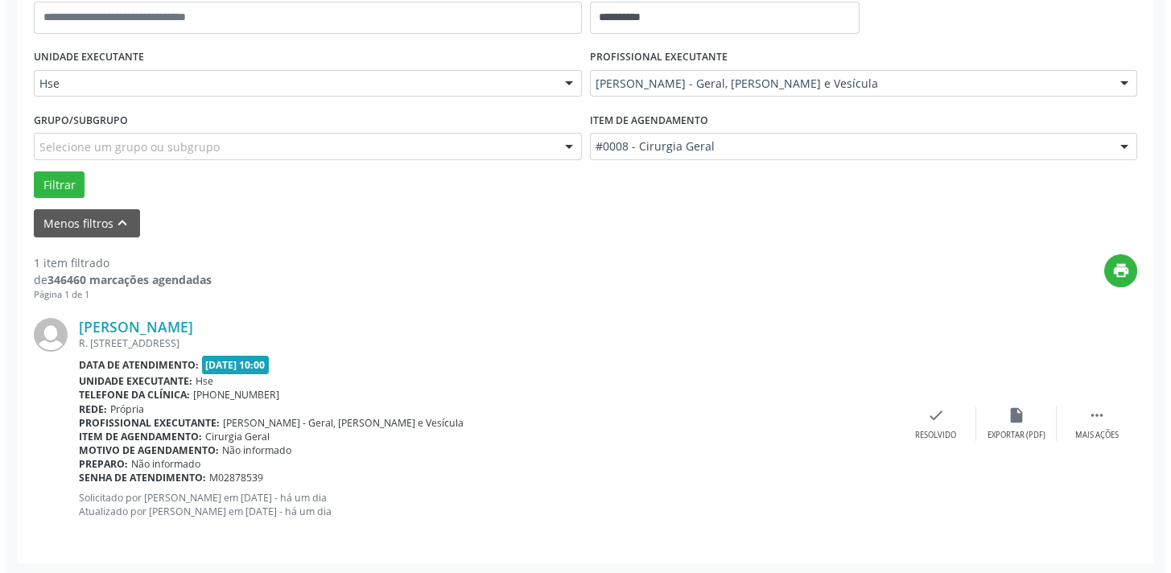
scroll to position [336, 0]
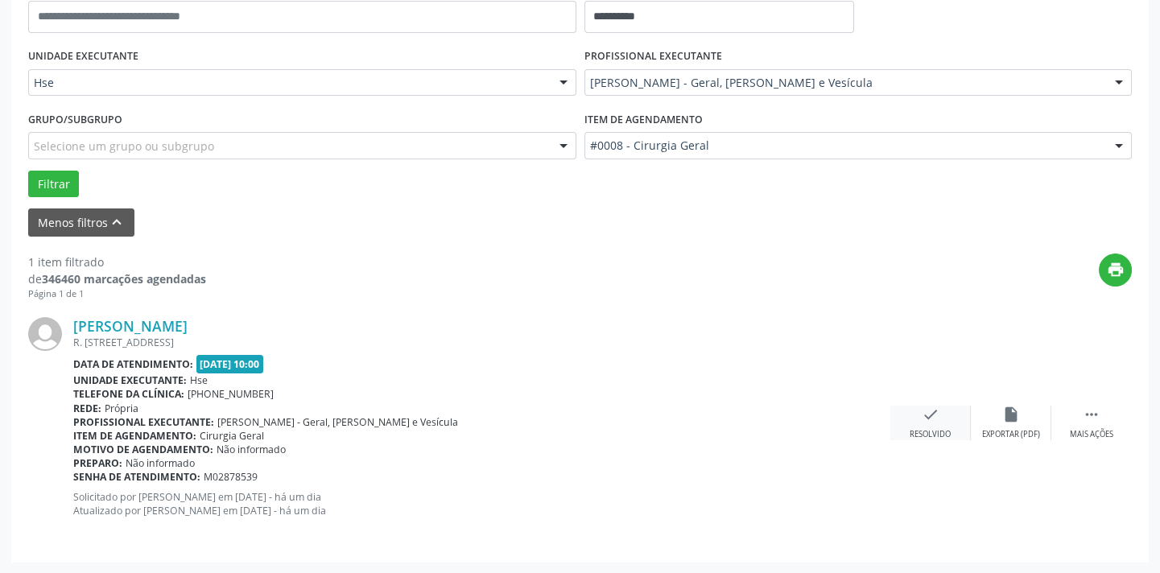
click at [915, 420] on div "check Resolvido" at bounding box center [930, 423] width 80 height 35
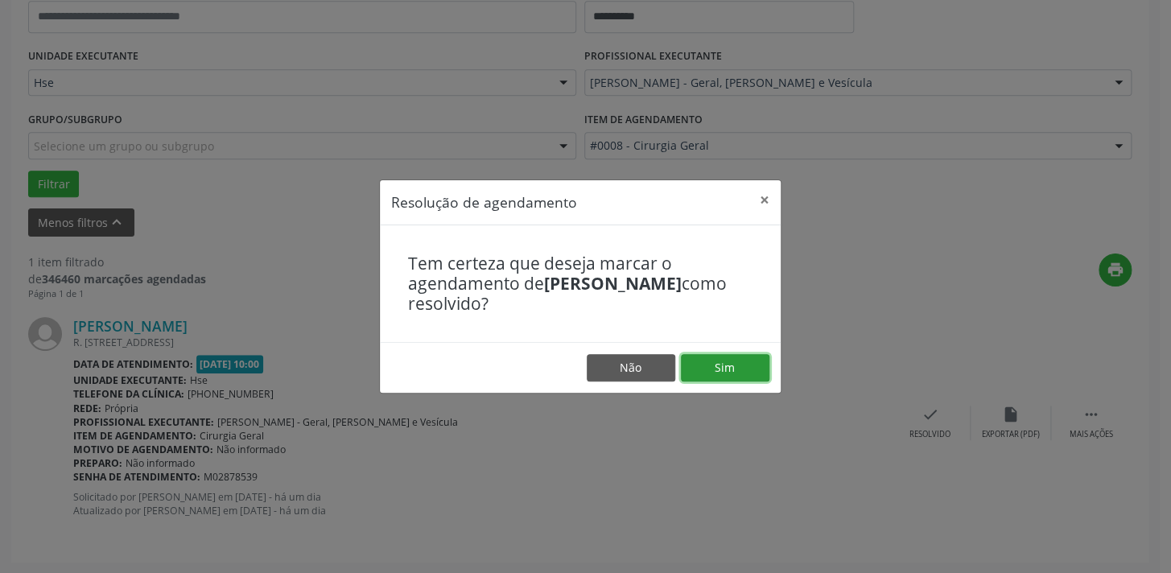
click at [723, 361] on button "Sim" at bounding box center [725, 367] width 89 height 27
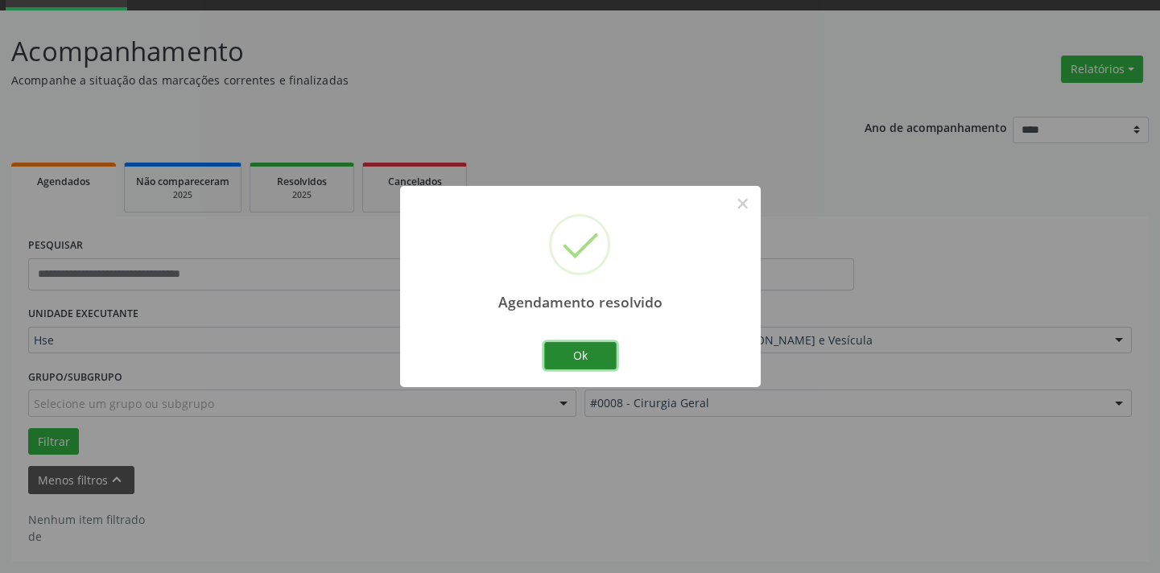
scroll to position [76, 0]
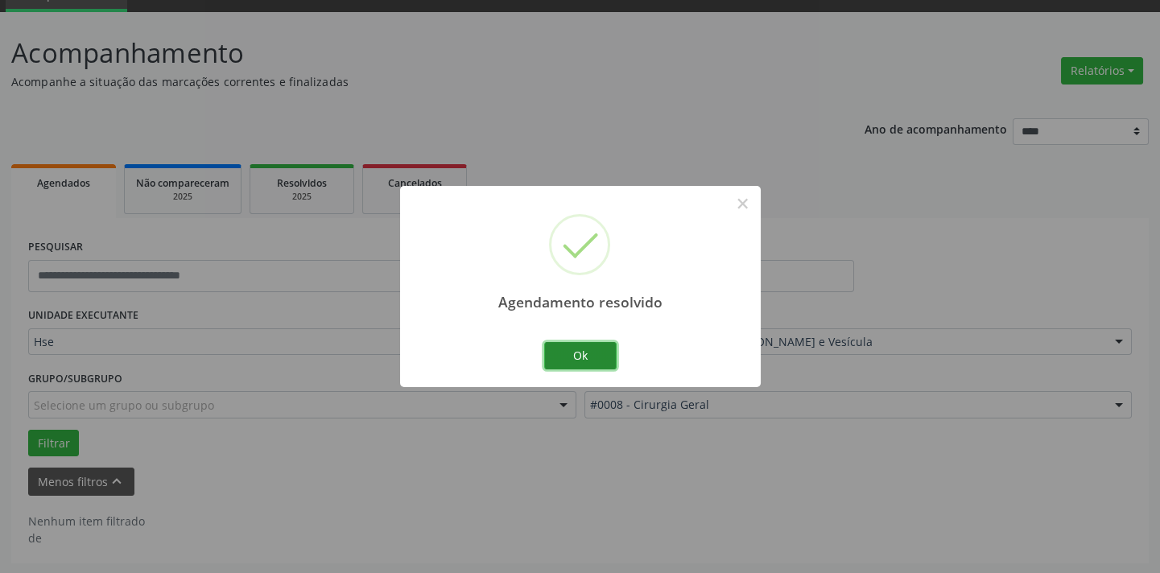
click at [600, 356] on button "Ok" at bounding box center [580, 355] width 72 height 27
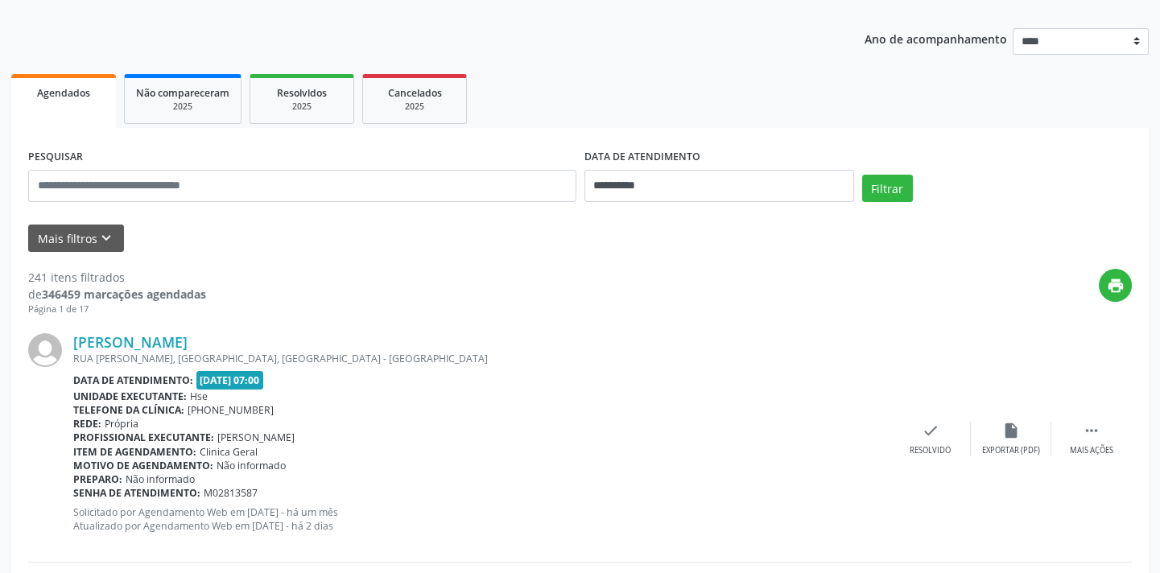
scroll to position [143, 0]
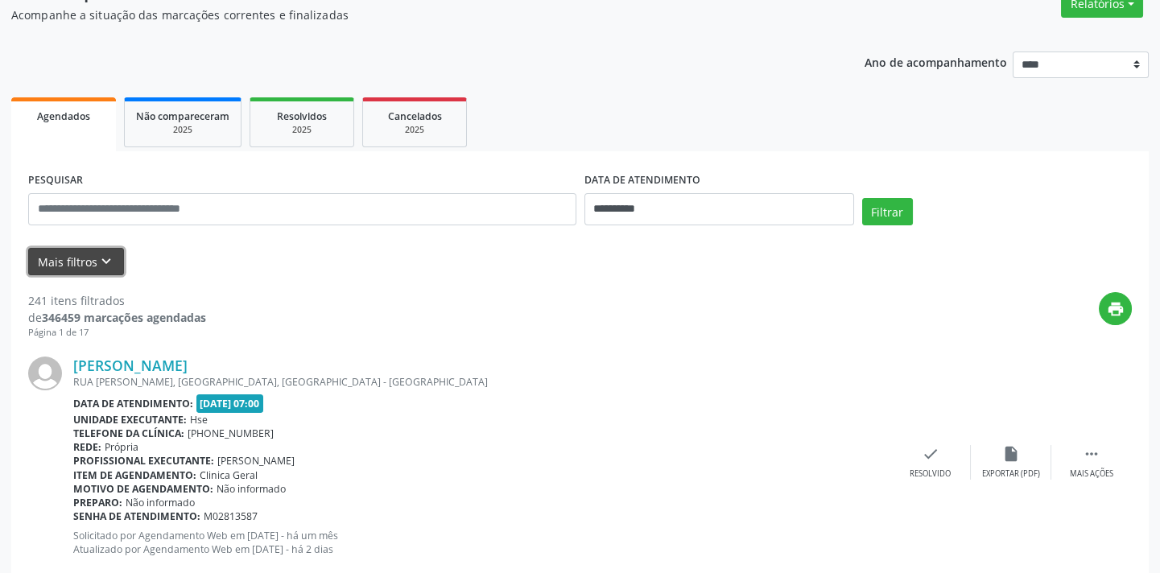
click at [85, 267] on button "Mais filtros keyboard_arrow_down" at bounding box center [76, 262] width 96 height 28
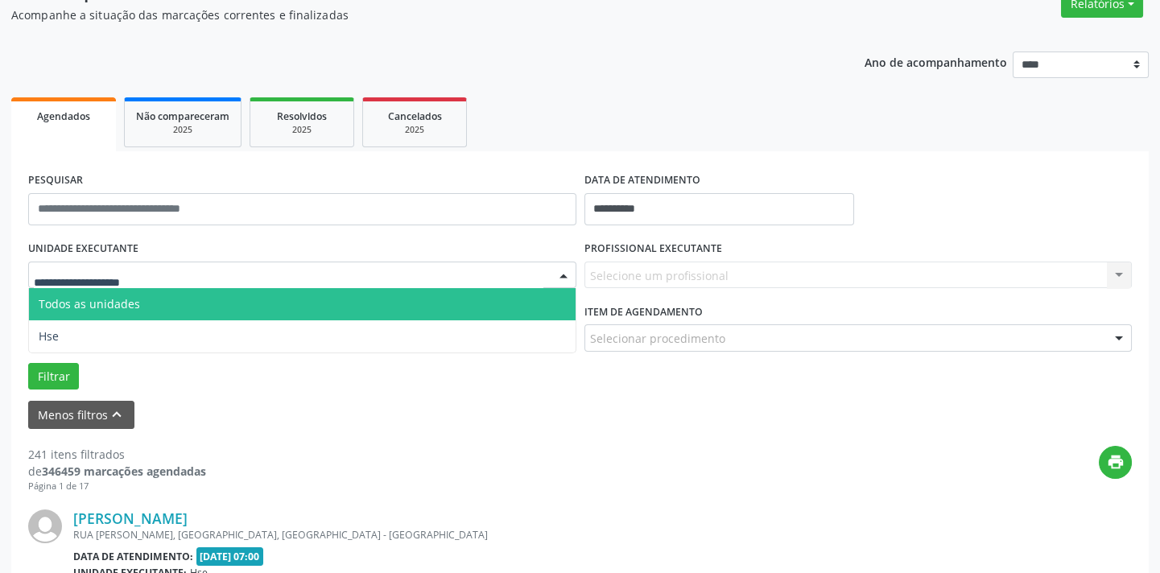
click at [468, 281] on div at bounding box center [302, 275] width 548 height 27
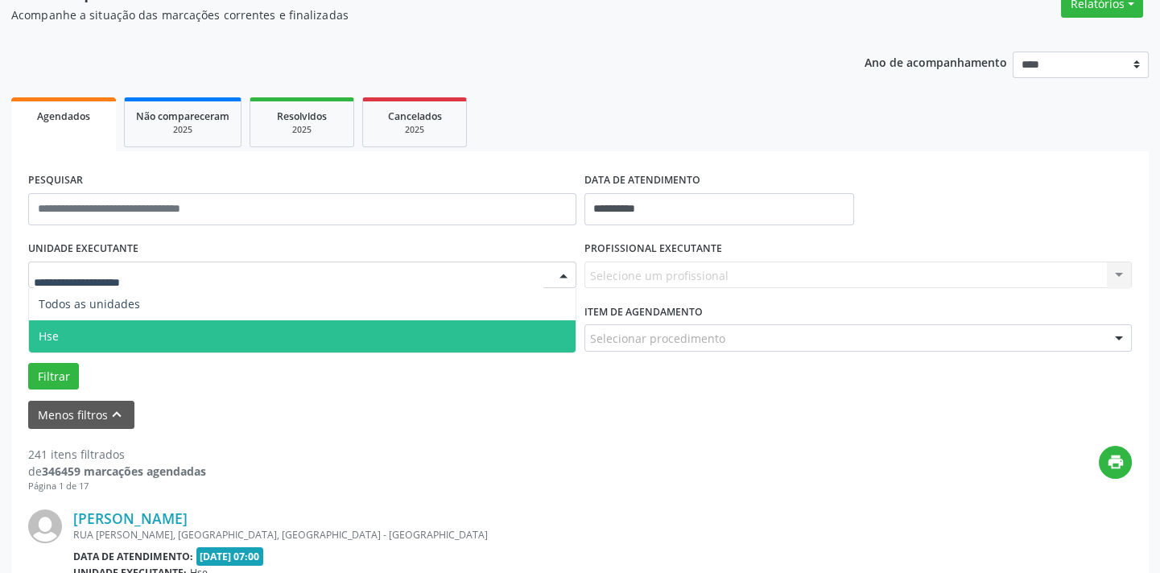
click at [443, 326] on span "Hse" at bounding box center [302, 336] width 546 height 32
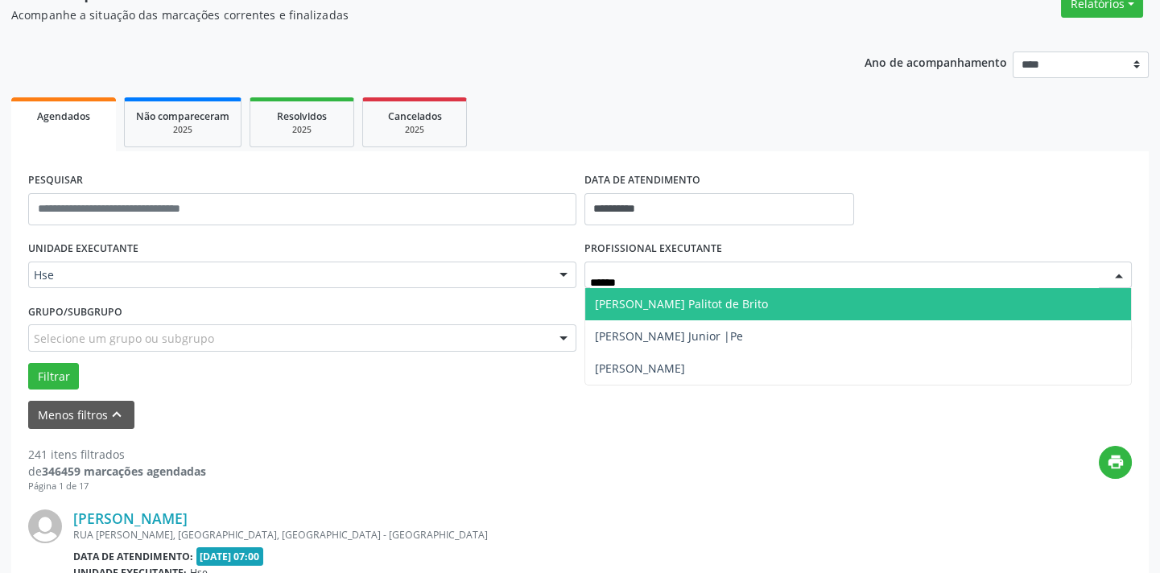
type input "*******"
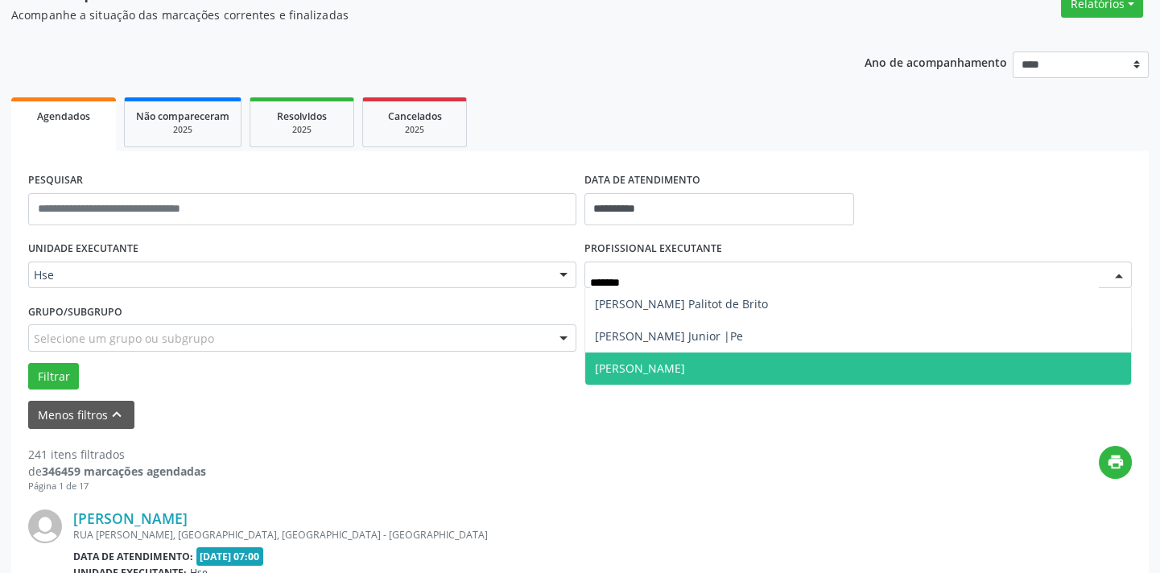
click at [694, 358] on span "[PERSON_NAME]" at bounding box center [858, 368] width 546 height 32
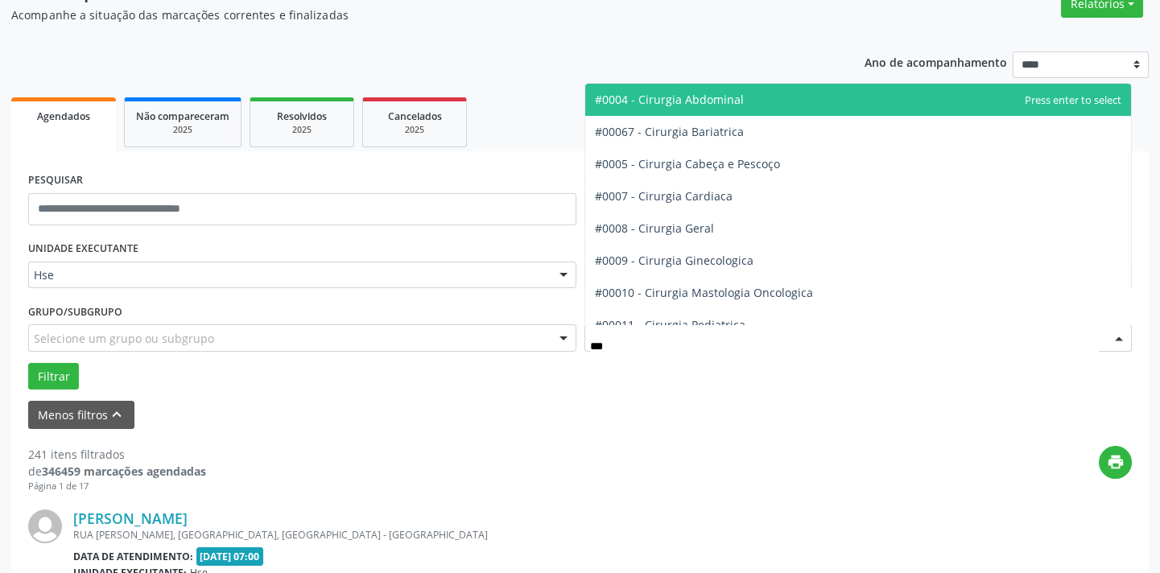
type input "****"
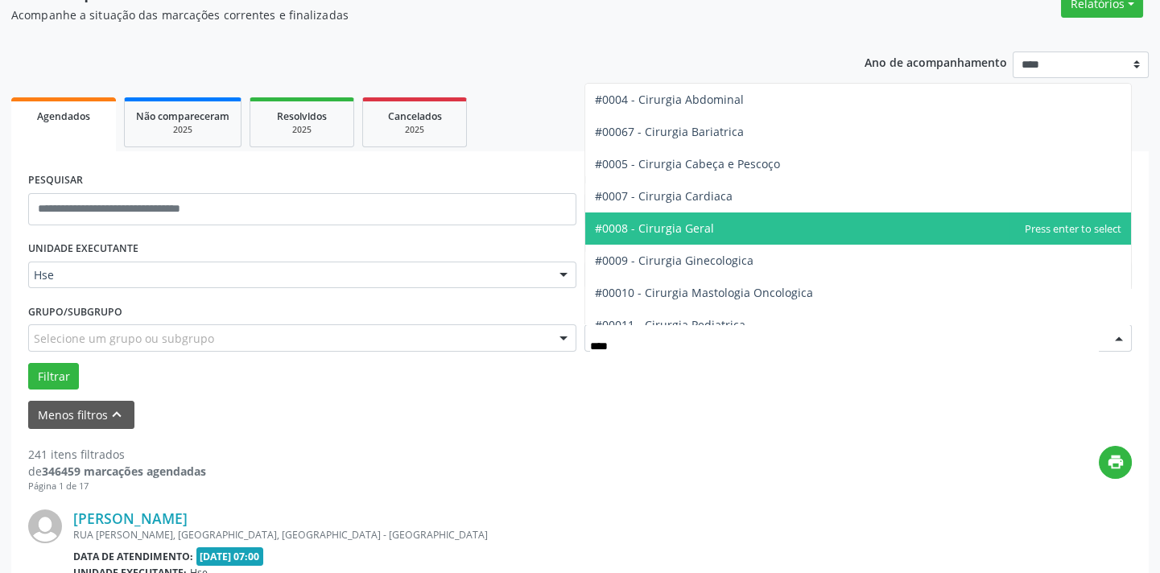
click at [689, 234] on span "#0008 - Cirurgia Geral" at bounding box center [654, 227] width 119 height 15
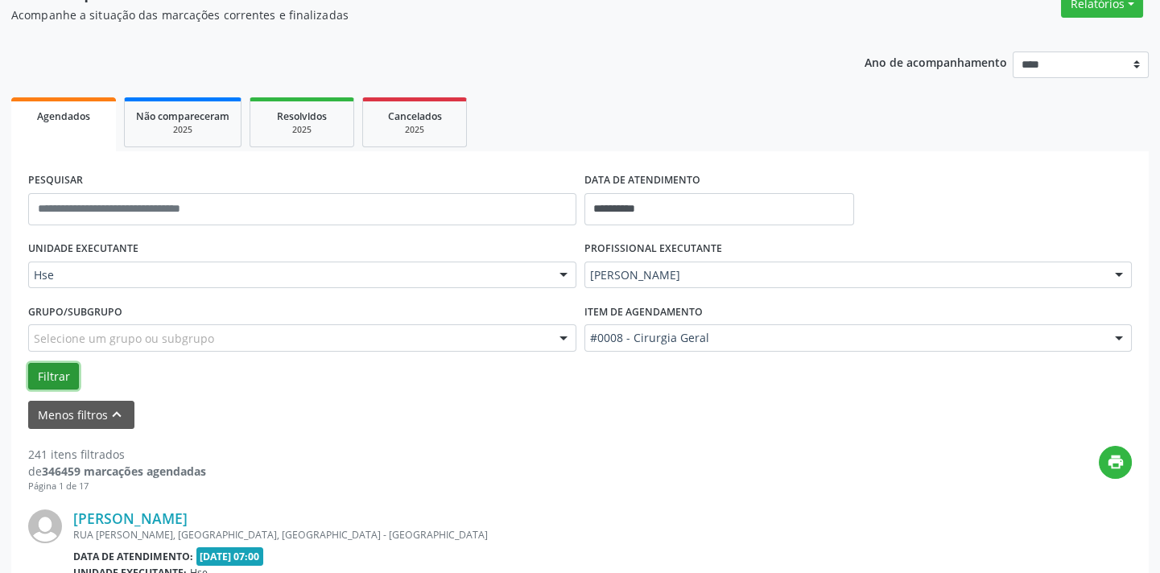
click at [53, 368] on button "Filtrar" at bounding box center [53, 376] width 51 height 27
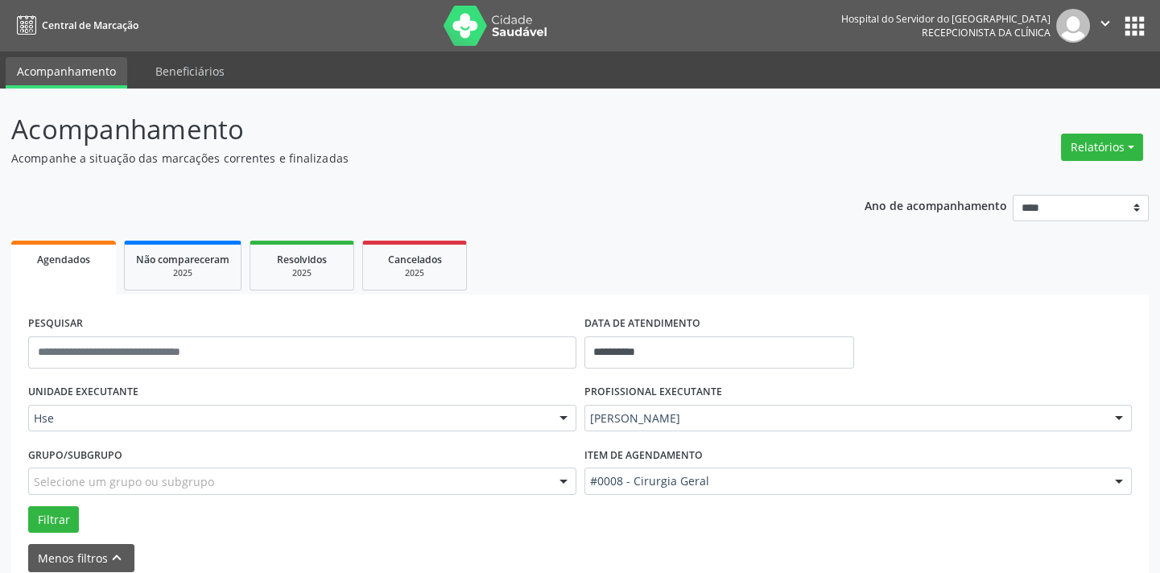
scroll to position [1111, 0]
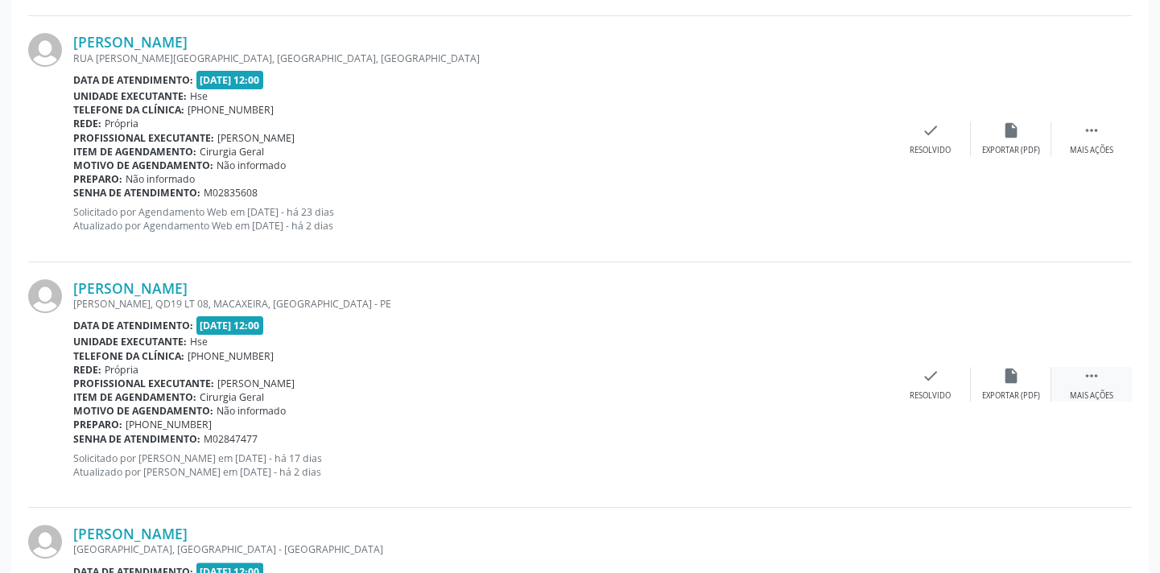
click at [1094, 372] on icon "" at bounding box center [1091, 376] width 18 height 18
click at [1010, 385] on div "alarm_off Não compareceu" at bounding box center [1010, 384] width 80 height 35
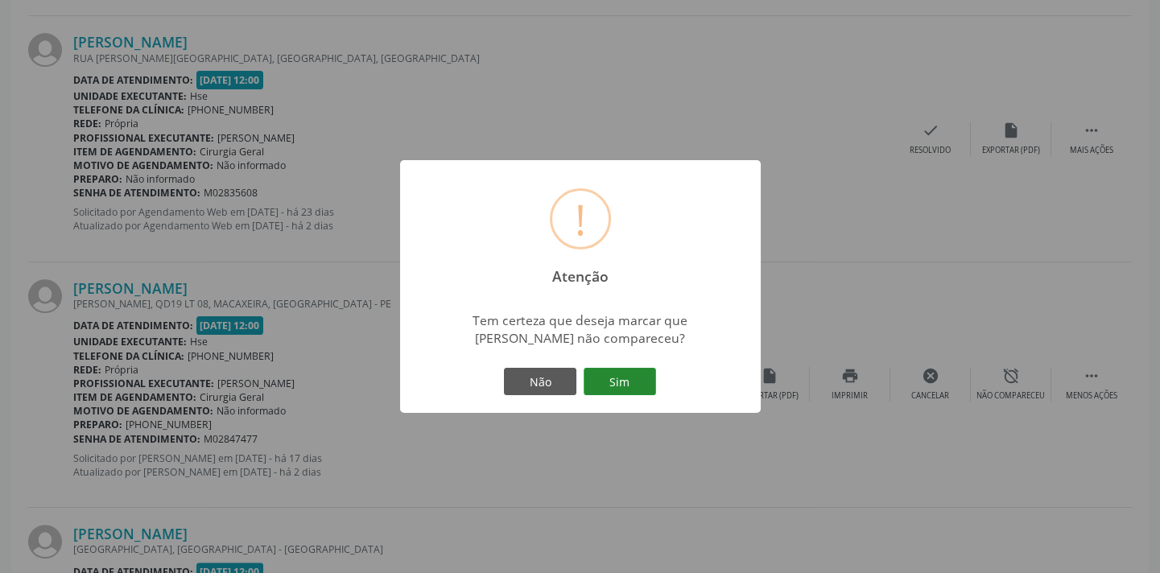
click at [646, 385] on button "Sim" at bounding box center [619, 381] width 72 height 27
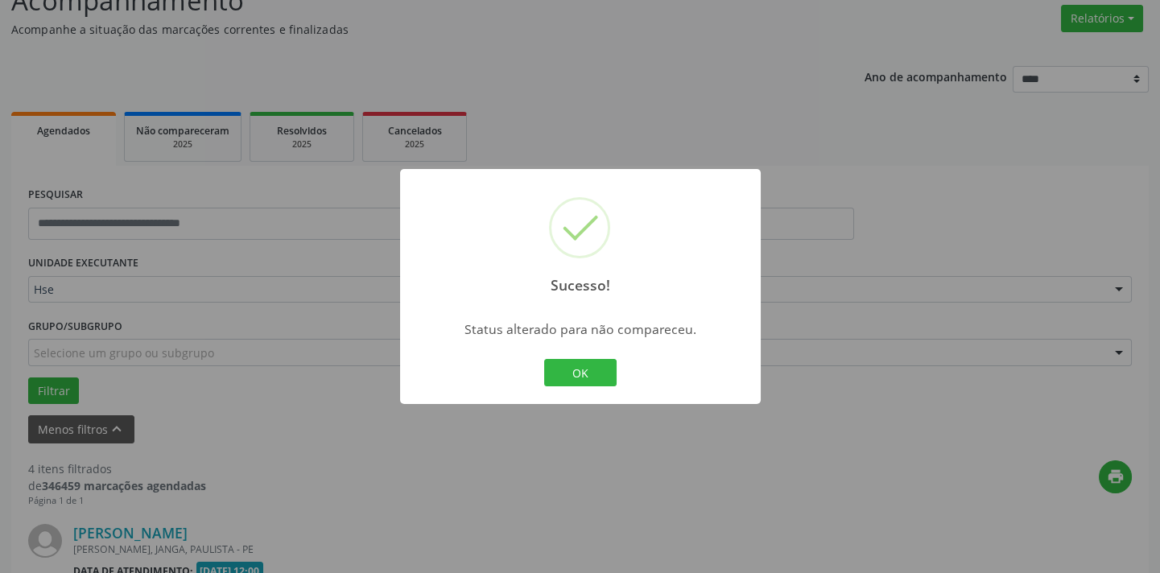
scroll to position [1071, 0]
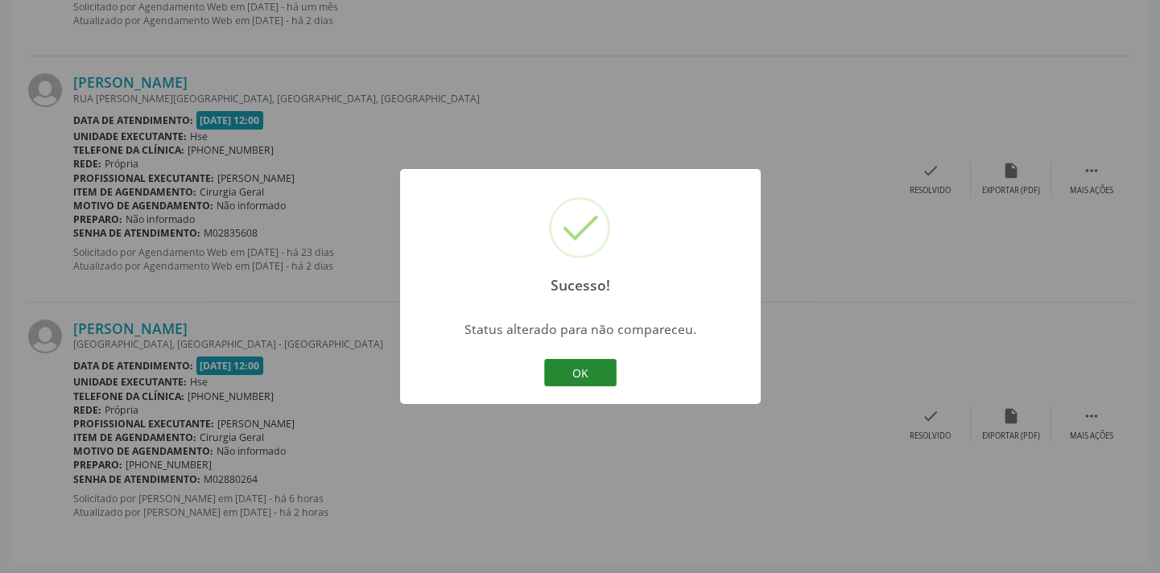
click at [581, 369] on button "OK" at bounding box center [580, 372] width 72 height 27
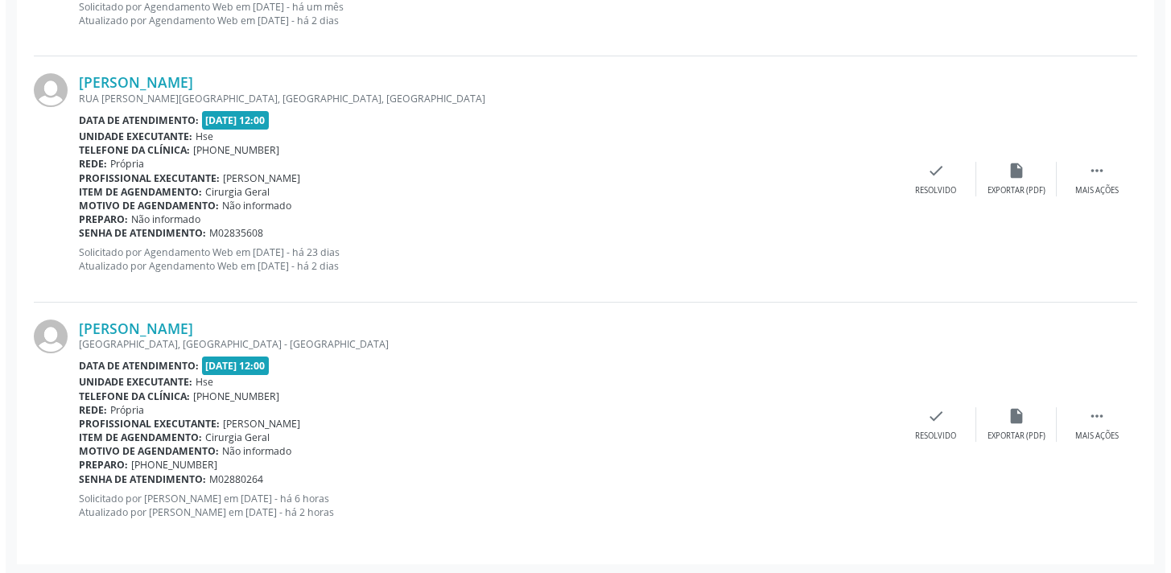
scroll to position [620, 0]
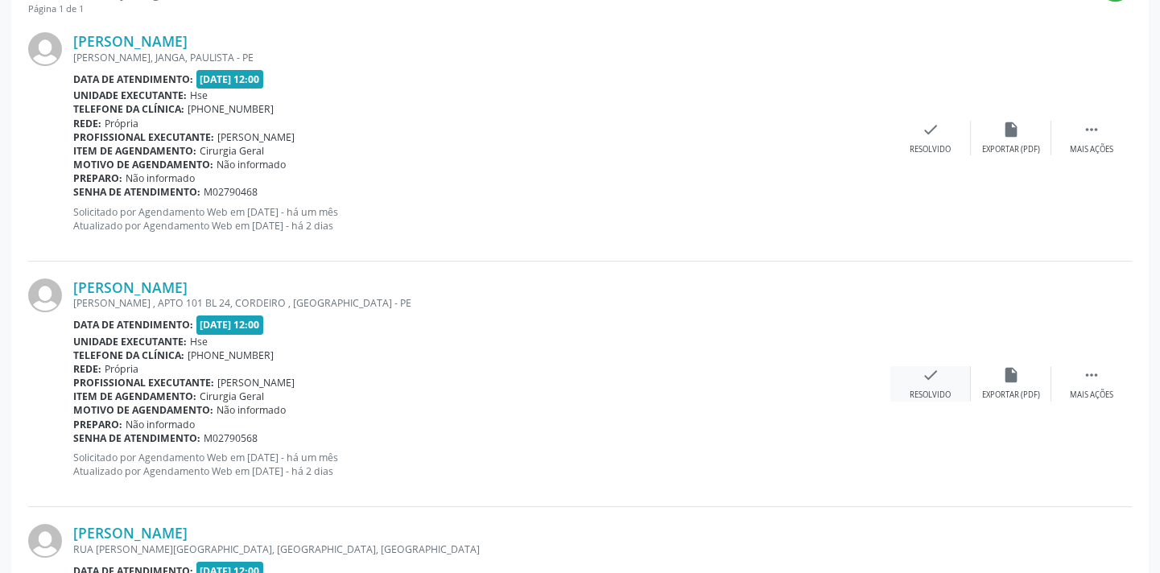
click at [937, 377] on div "check Resolvido" at bounding box center [930, 383] width 80 height 35
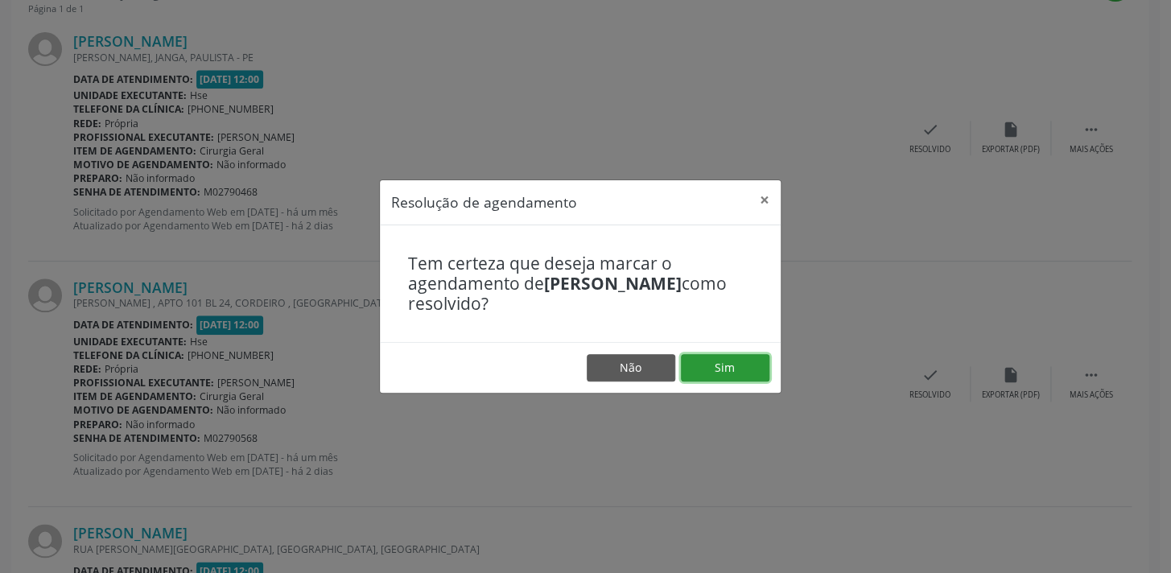
click at [686, 369] on button "Sim" at bounding box center [725, 367] width 89 height 27
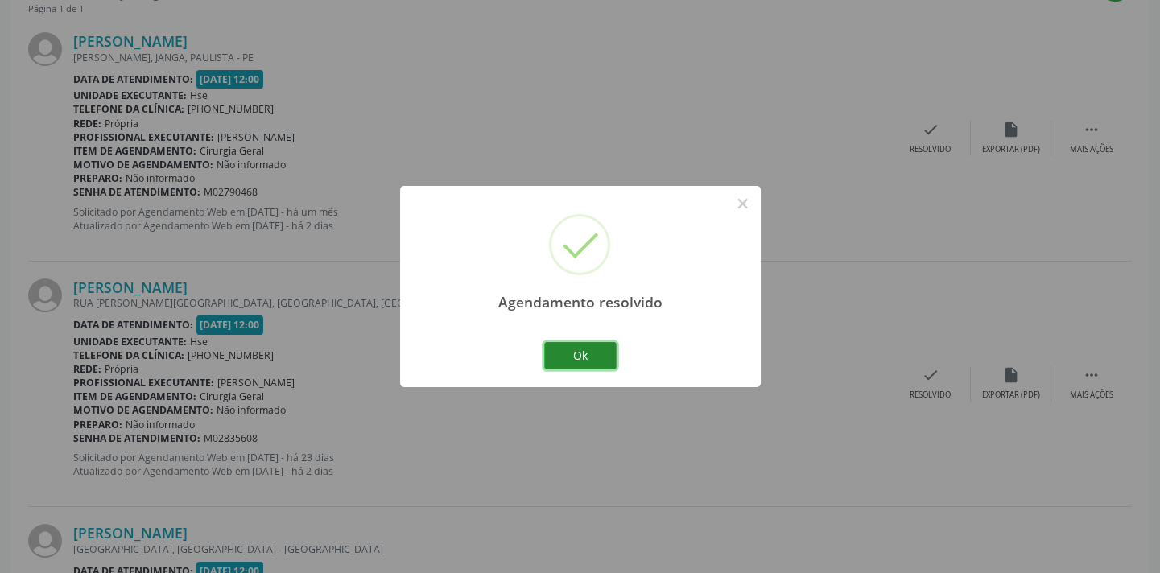
click at [581, 347] on button "Ok" at bounding box center [580, 355] width 72 height 27
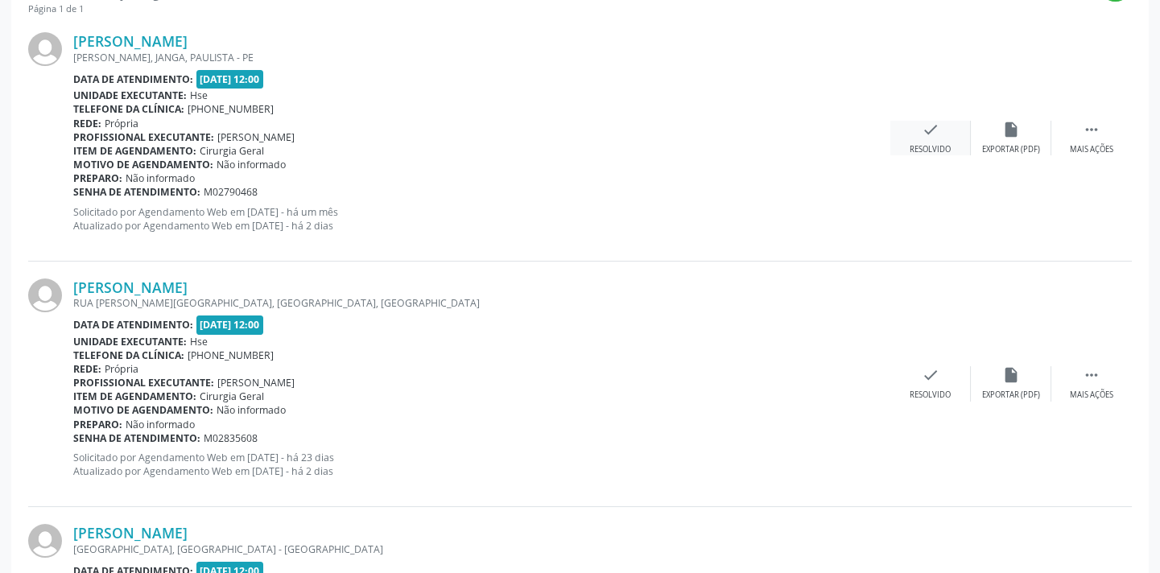
click at [947, 143] on div "check Resolvido" at bounding box center [930, 138] width 80 height 35
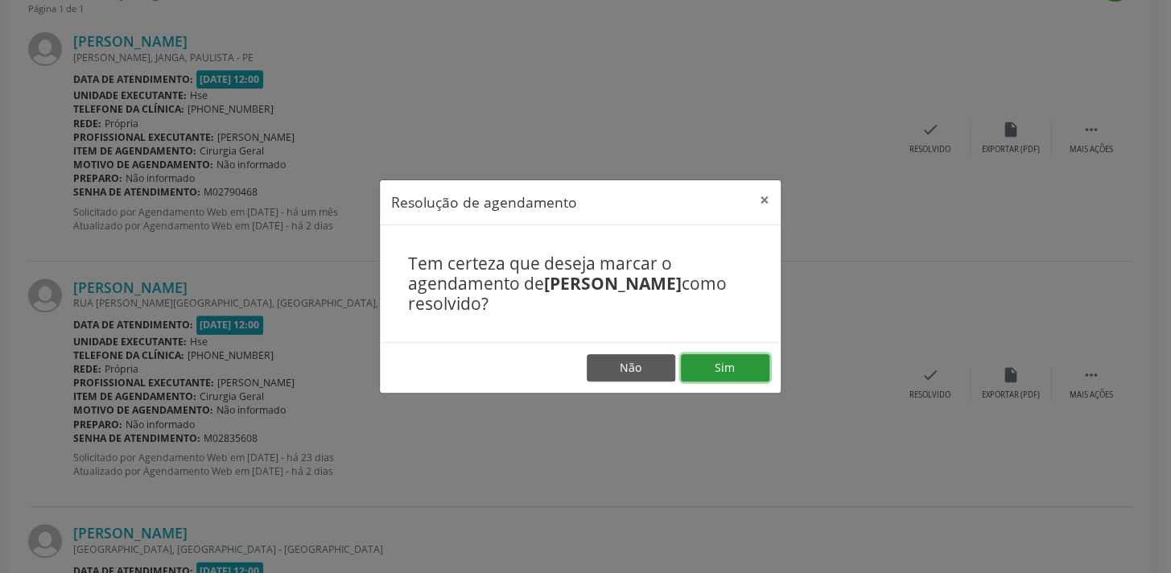
click at [731, 369] on button "Sim" at bounding box center [725, 367] width 89 height 27
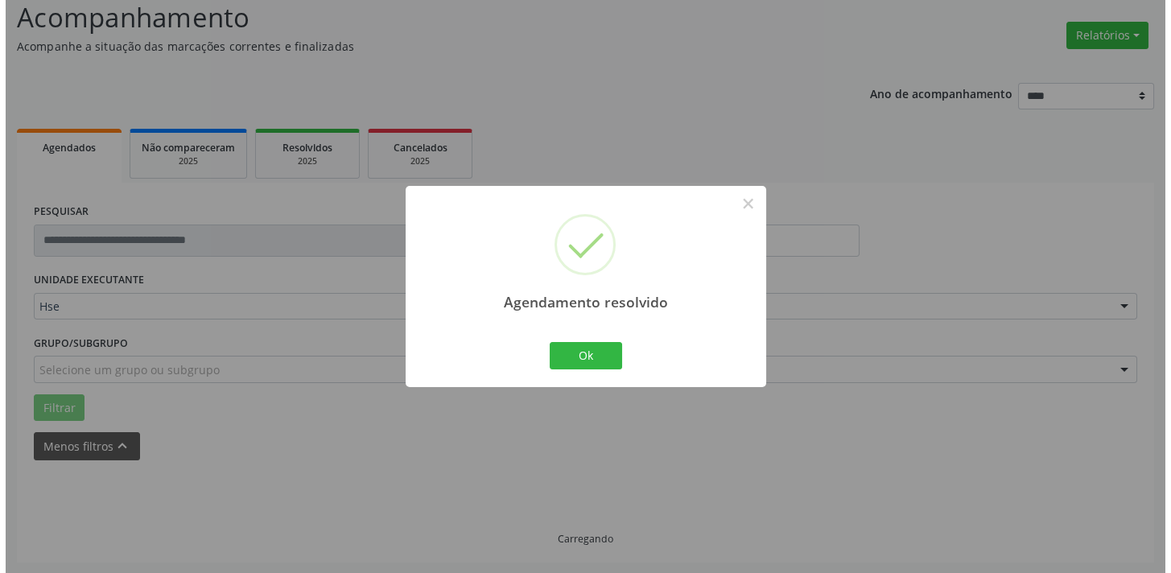
scroll to position [580, 0]
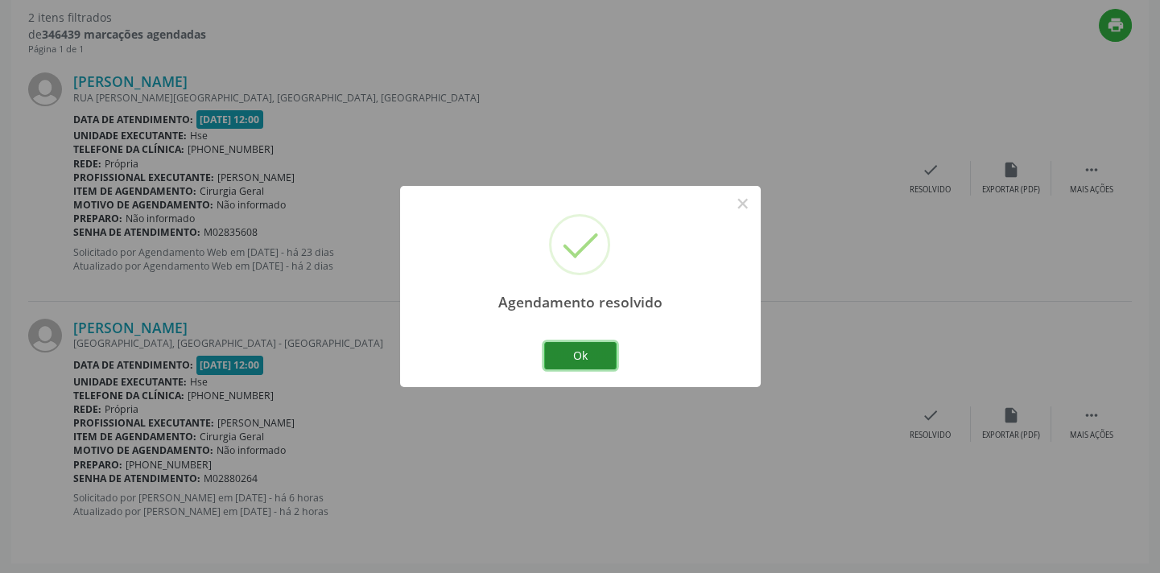
click at [596, 351] on button "Ok" at bounding box center [580, 355] width 72 height 27
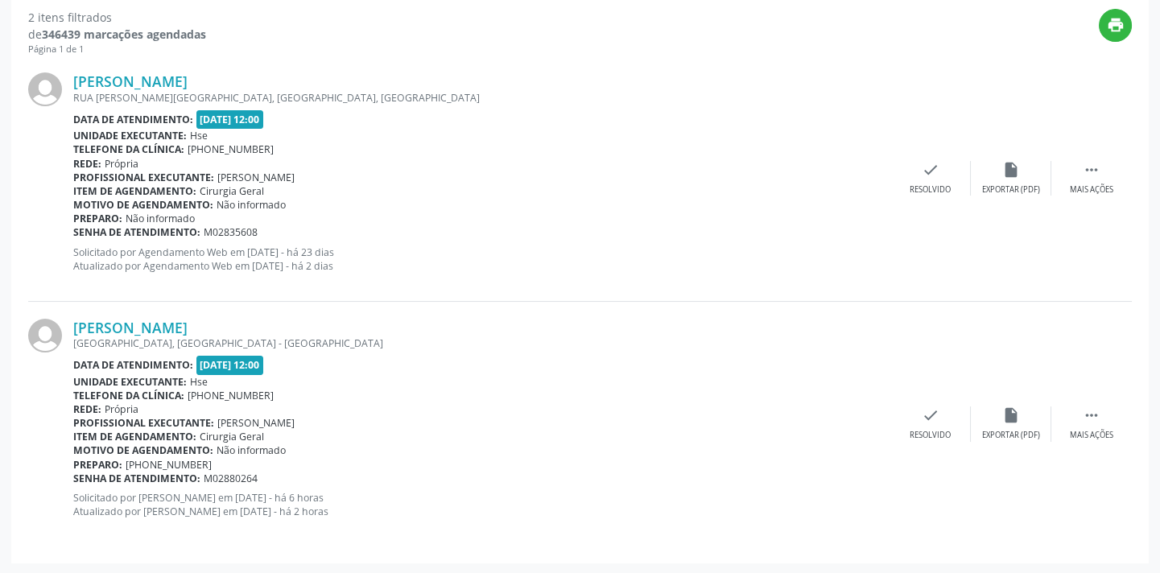
click at [933, 144] on div "Abel Jose Domingos RUA NIZOETE DA SILVA LIMA, CENTRO, SURUBIM - PE Data de aten…" at bounding box center [579, 178] width 1103 height 245
click at [925, 174] on icon "check" at bounding box center [930, 170] width 18 height 18
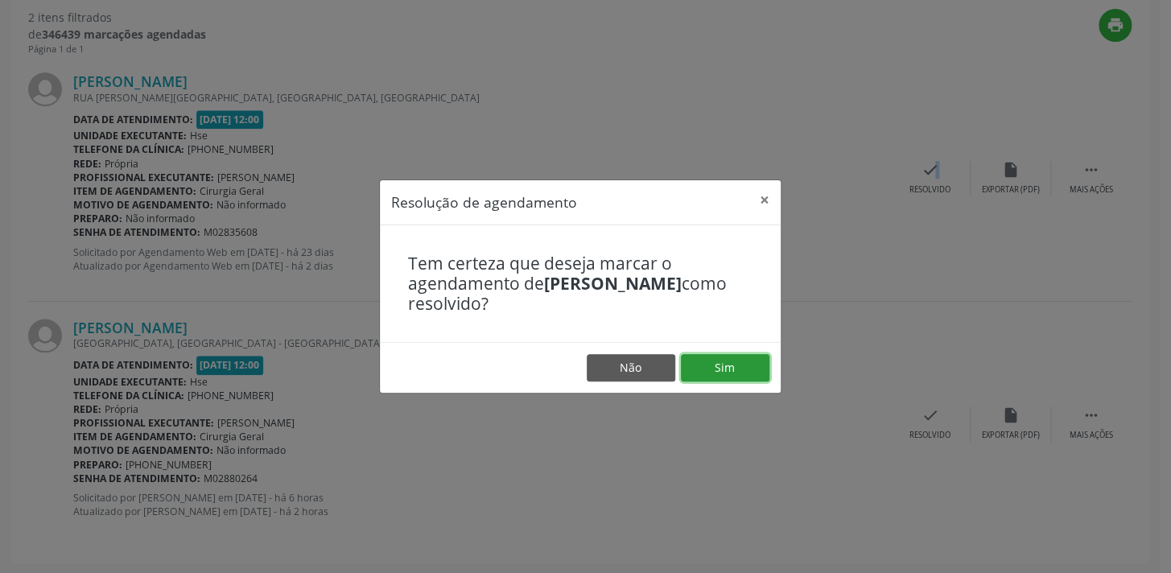
click at [689, 366] on button "Sim" at bounding box center [725, 367] width 89 height 27
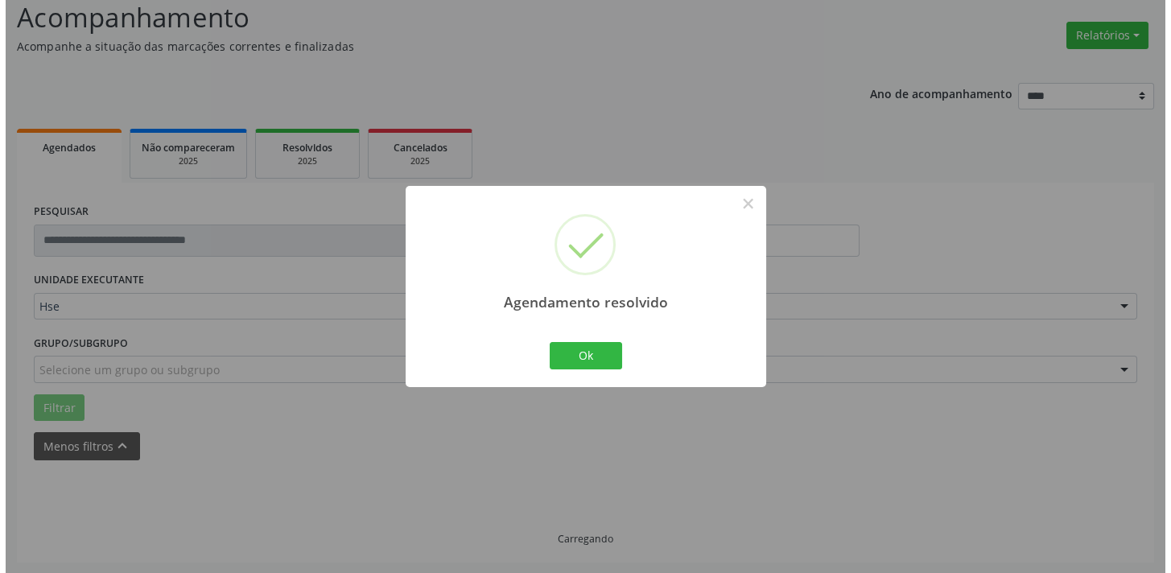
scroll to position [336, 0]
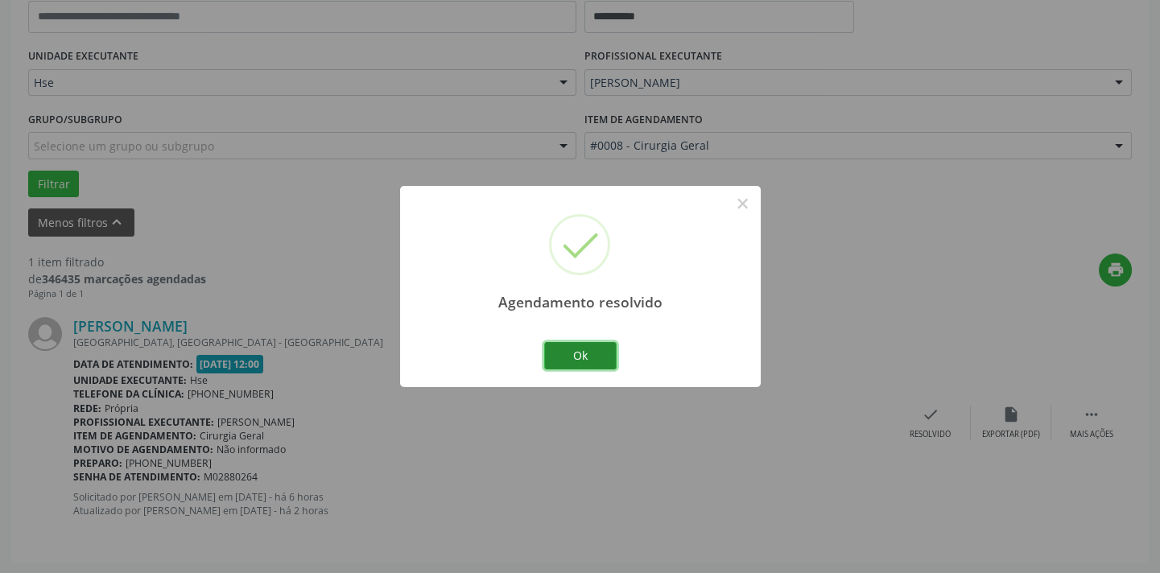
click at [586, 356] on button "Ok" at bounding box center [580, 355] width 72 height 27
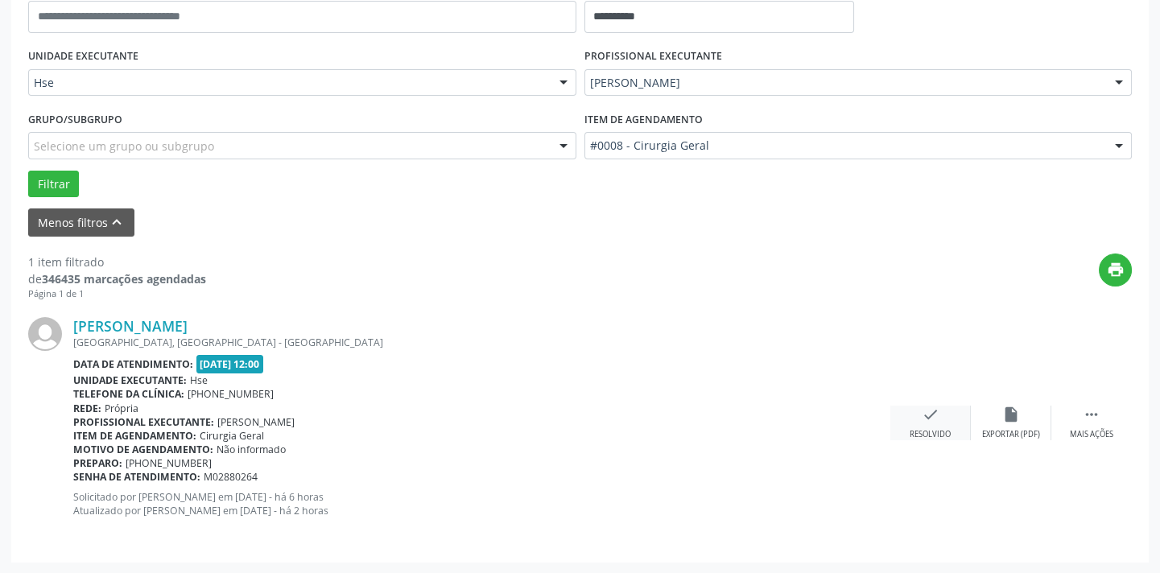
click at [915, 422] on div "check Resolvido" at bounding box center [930, 423] width 80 height 35
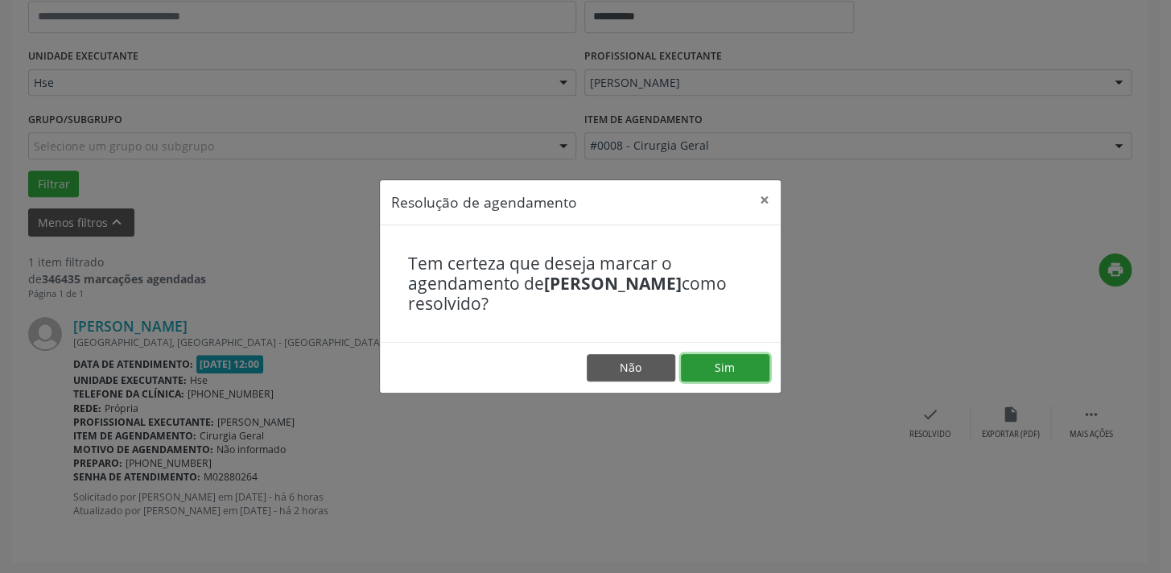
click at [744, 378] on button "Sim" at bounding box center [725, 367] width 89 height 27
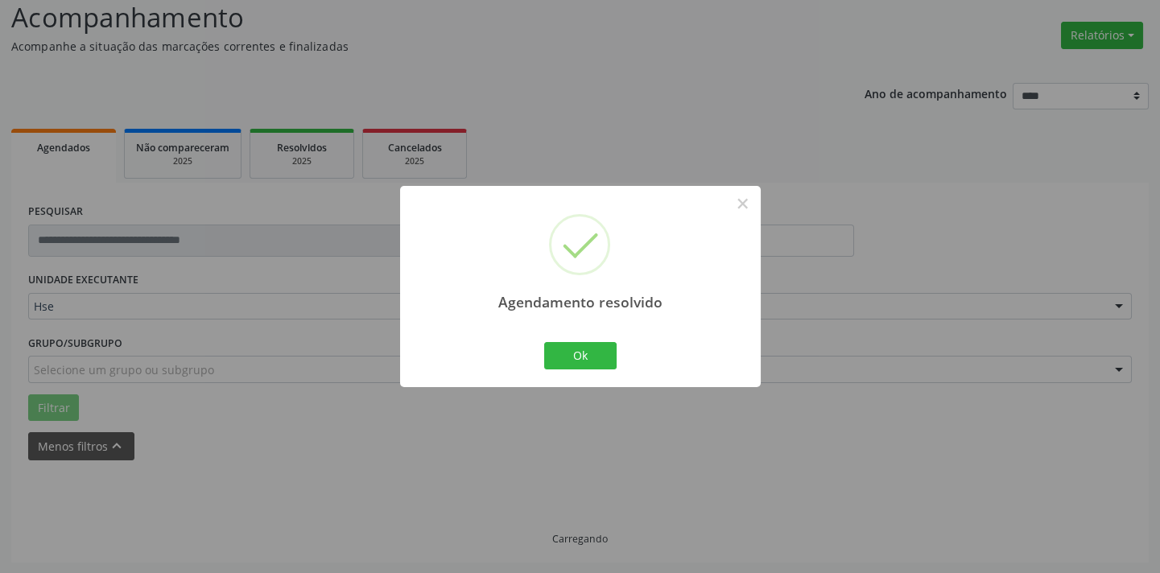
scroll to position [76, 0]
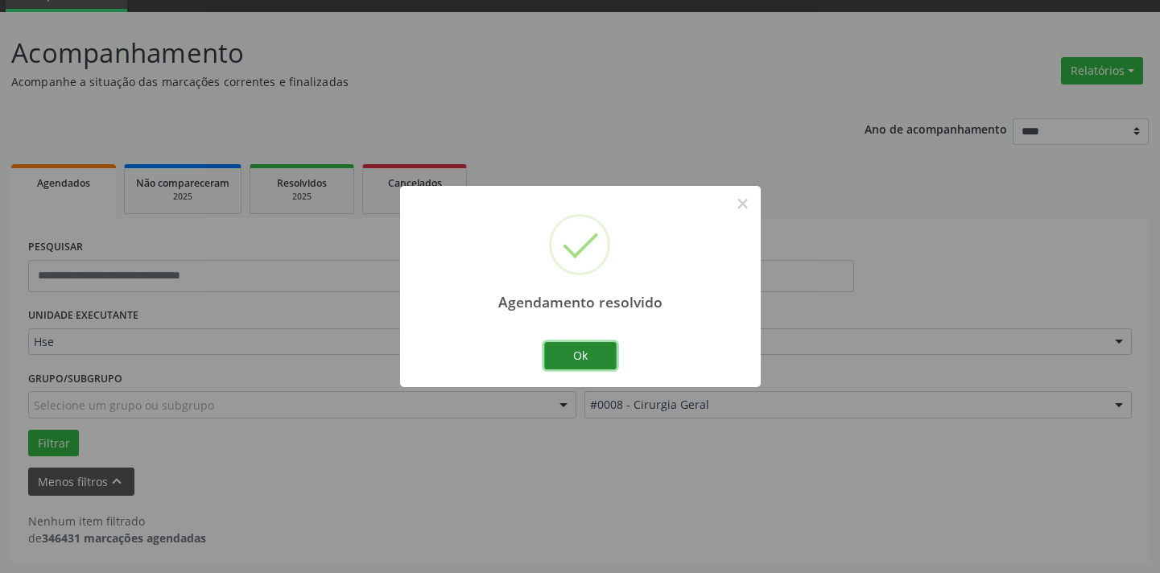
click at [571, 348] on button "Ok" at bounding box center [580, 355] width 72 height 27
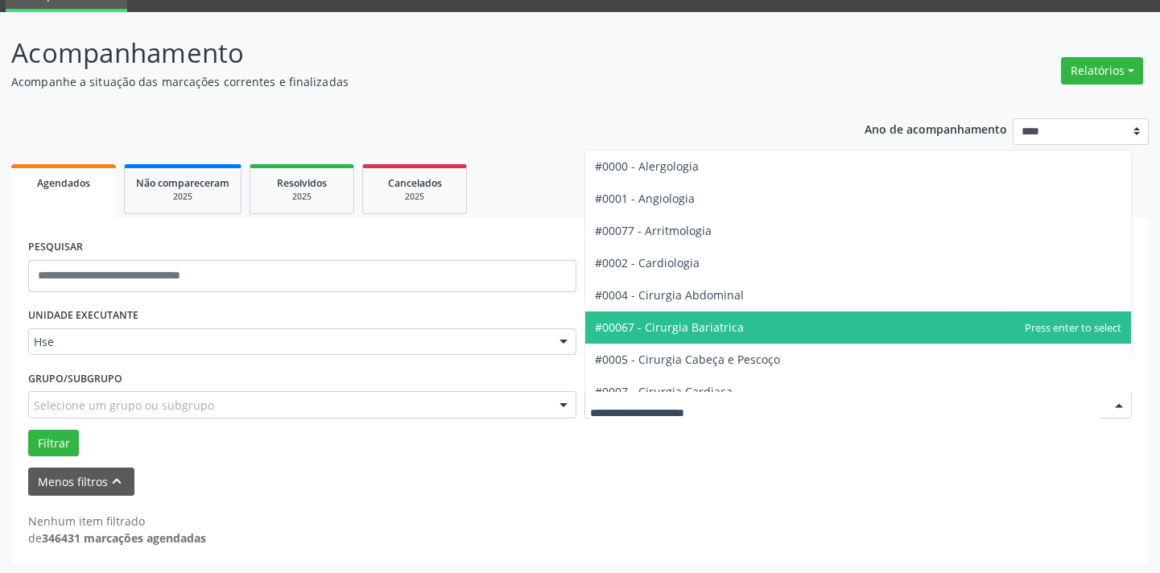
click at [755, 323] on span "#00067 - Cirurgia Bariatrica" at bounding box center [858, 327] width 546 height 32
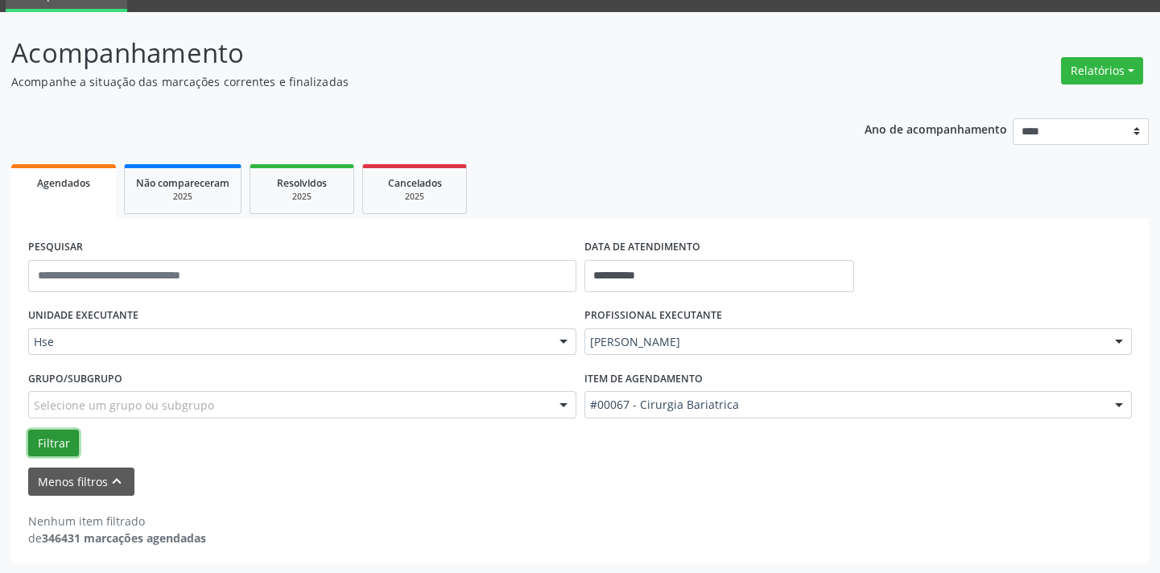
click at [44, 440] on button "Filtrar" at bounding box center [53, 443] width 51 height 27
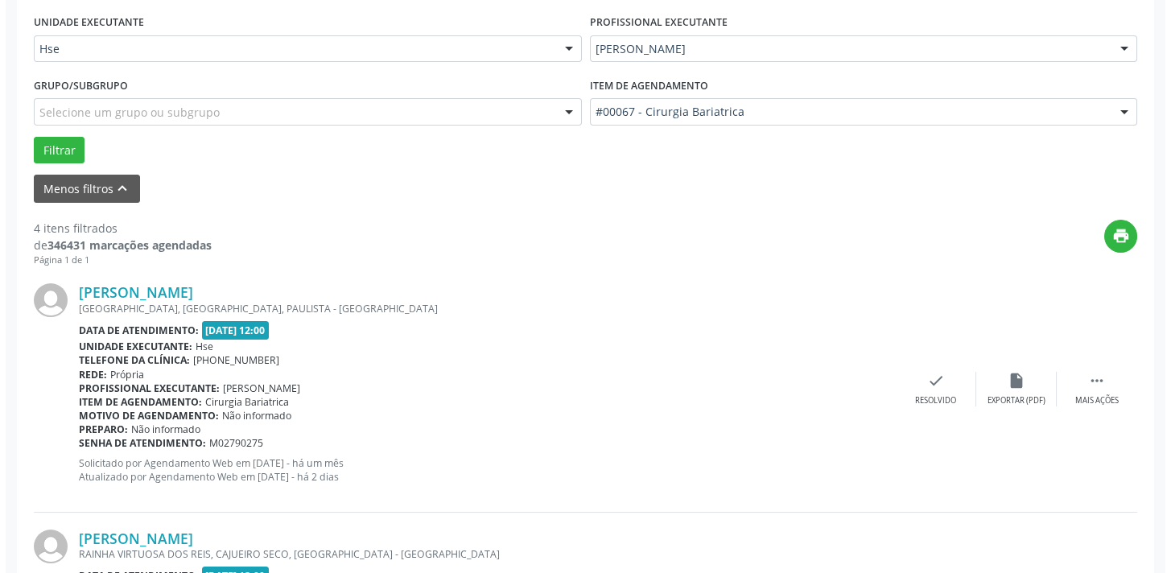
scroll to position [1071, 0]
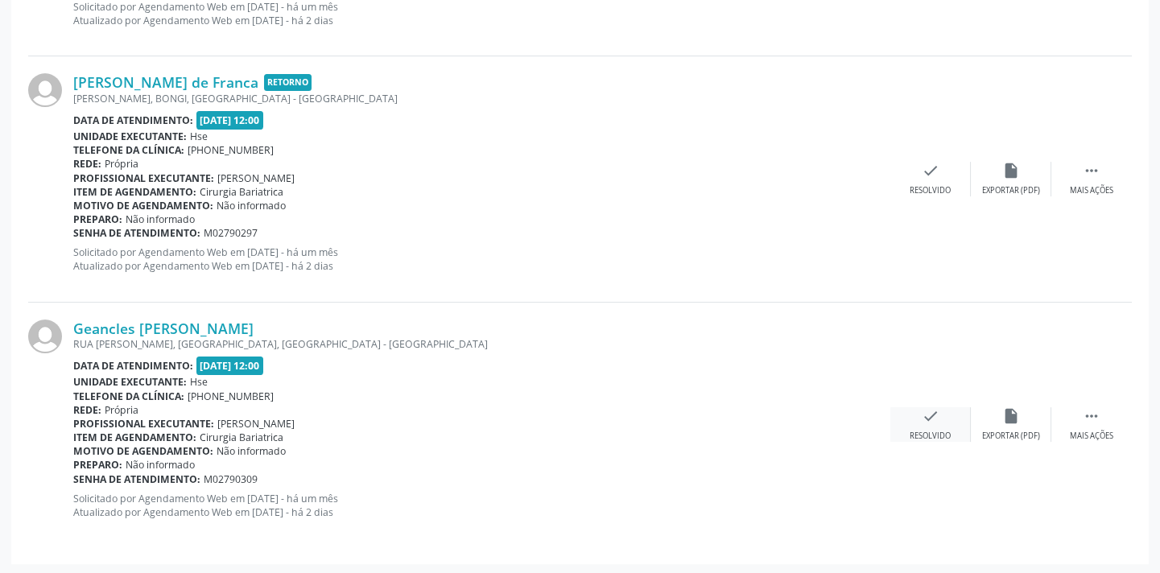
click at [930, 407] on icon "check" at bounding box center [930, 416] width 18 height 18
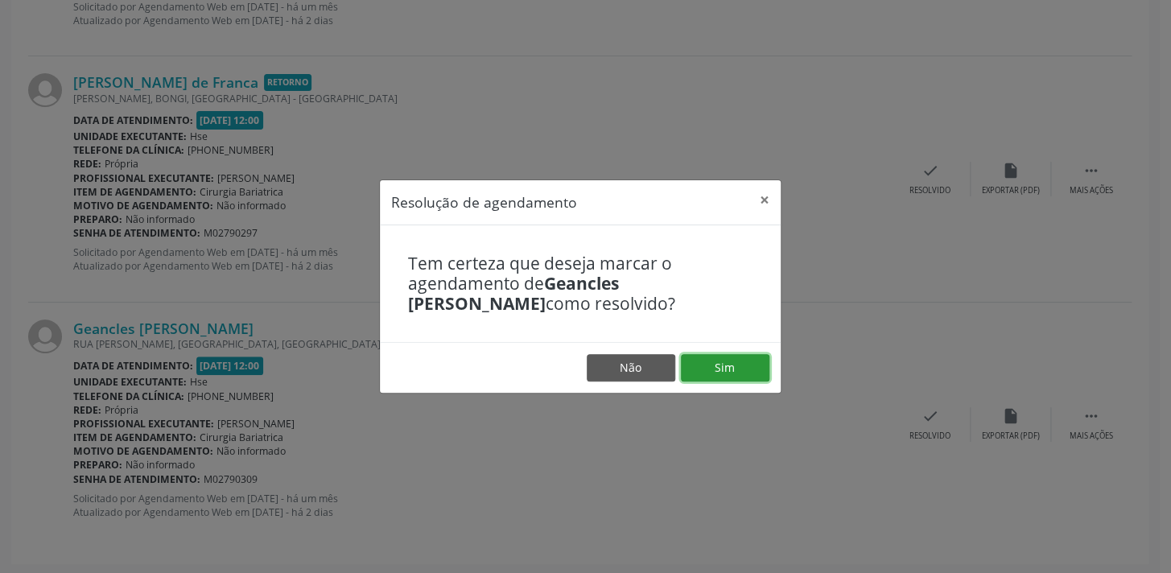
click at [715, 362] on button "Sim" at bounding box center [725, 367] width 89 height 27
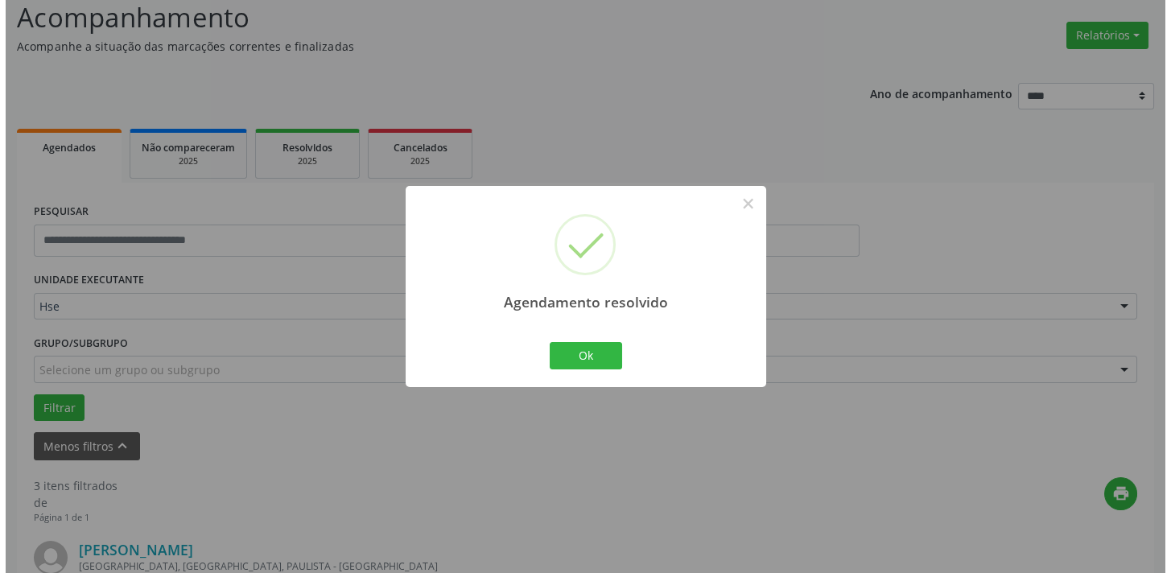
scroll to position [826, 0]
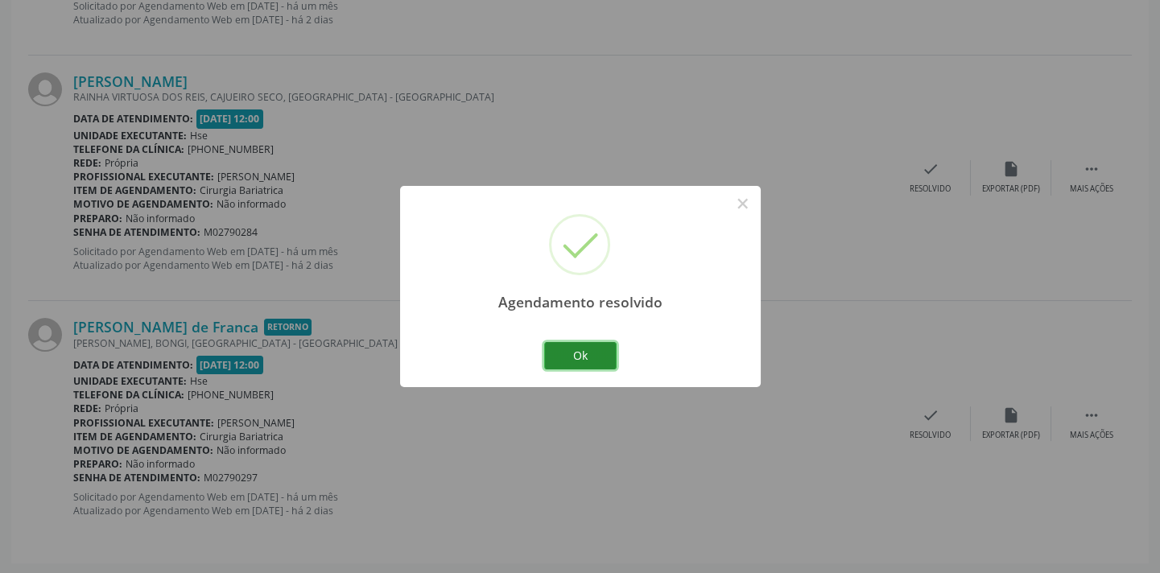
click at [588, 353] on button "Ok" at bounding box center [580, 355] width 72 height 27
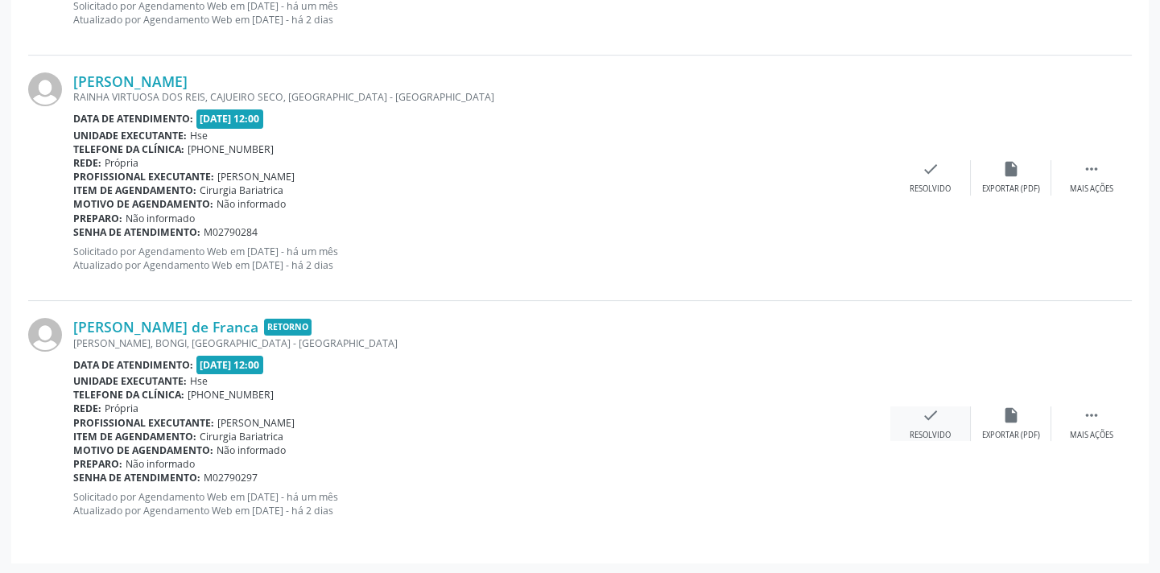
click at [926, 415] on icon "check" at bounding box center [930, 415] width 18 height 18
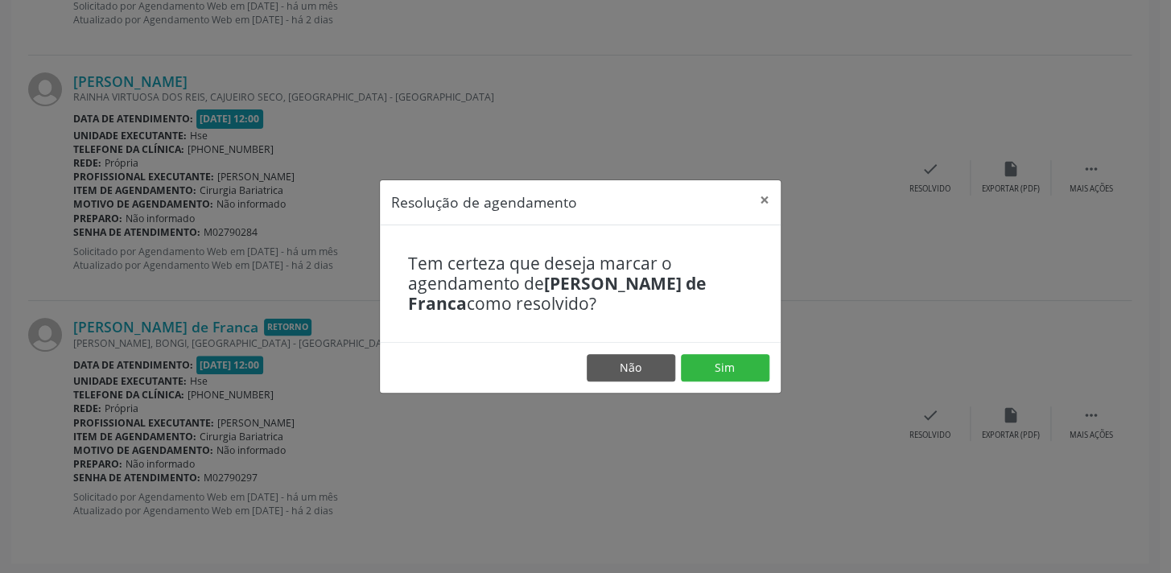
click at [713, 348] on footer "Não Sim" at bounding box center [580, 367] width 401 height 51
click at [729, 377] on button "Sim" at bounding box center [725, 367] width 89 height 27
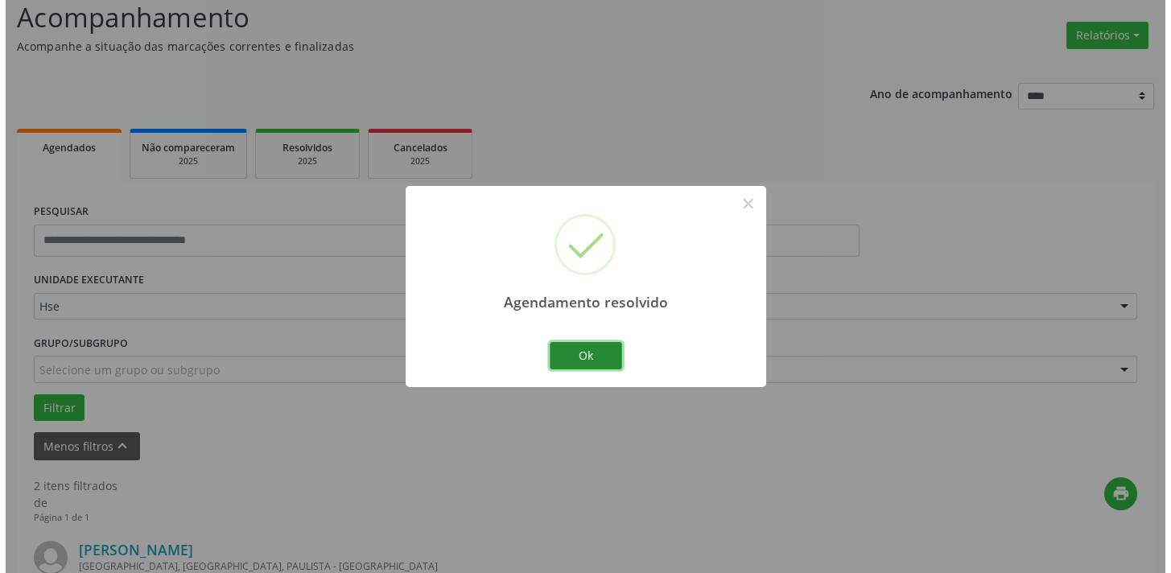
scroll to position [580, 0]
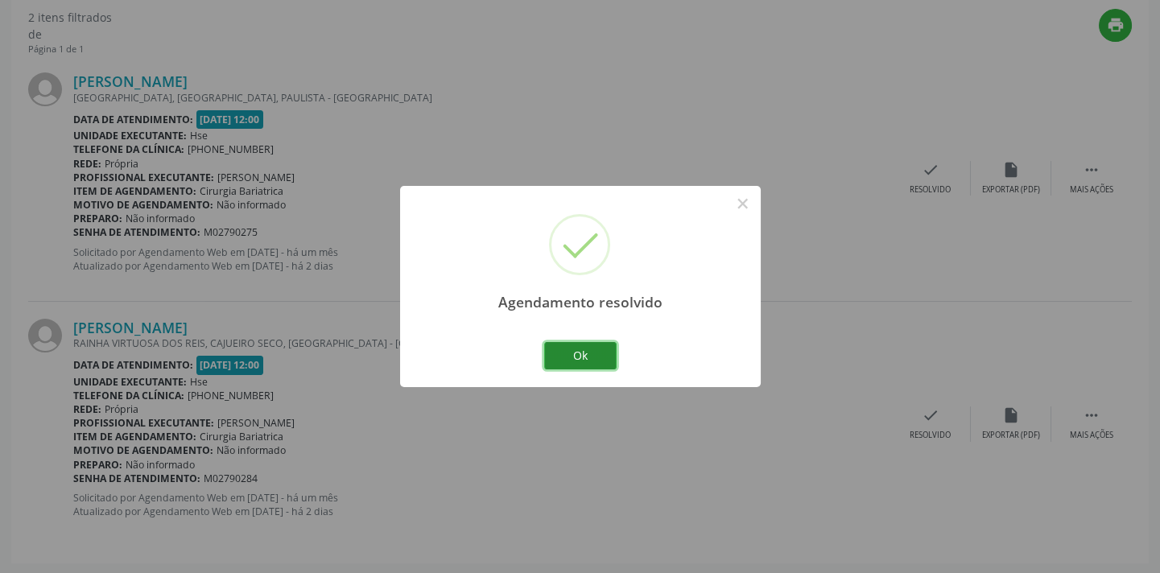
click at [609, 348] on button "Ok" at bounding box center [580, 355] width 72 height 27
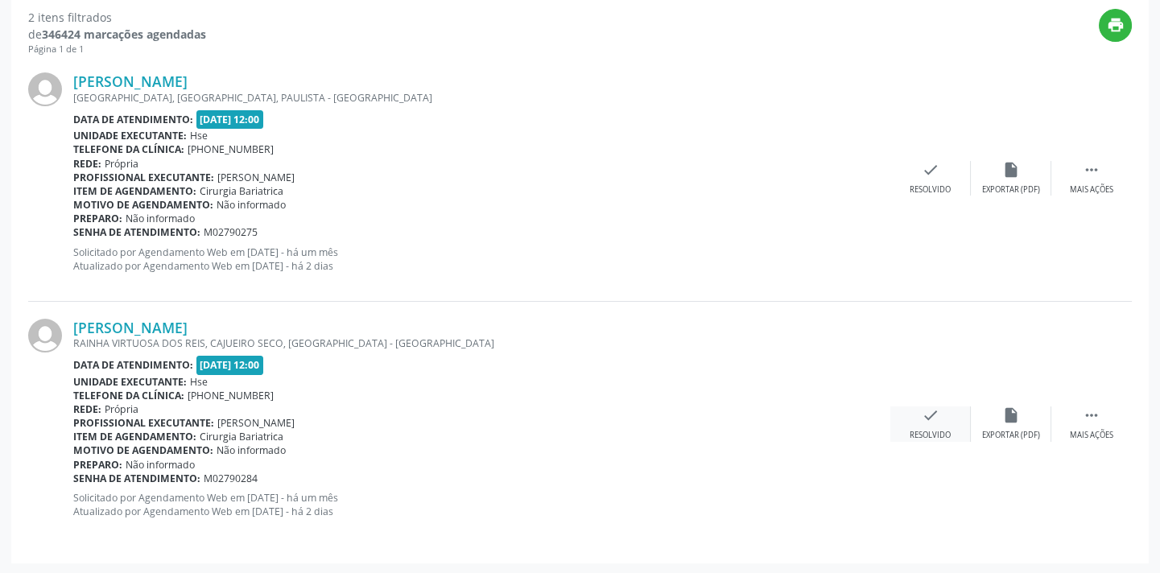
click at [944, 422] on div "check Resolvido" at bounding box center [930, 423] width 80 height 35
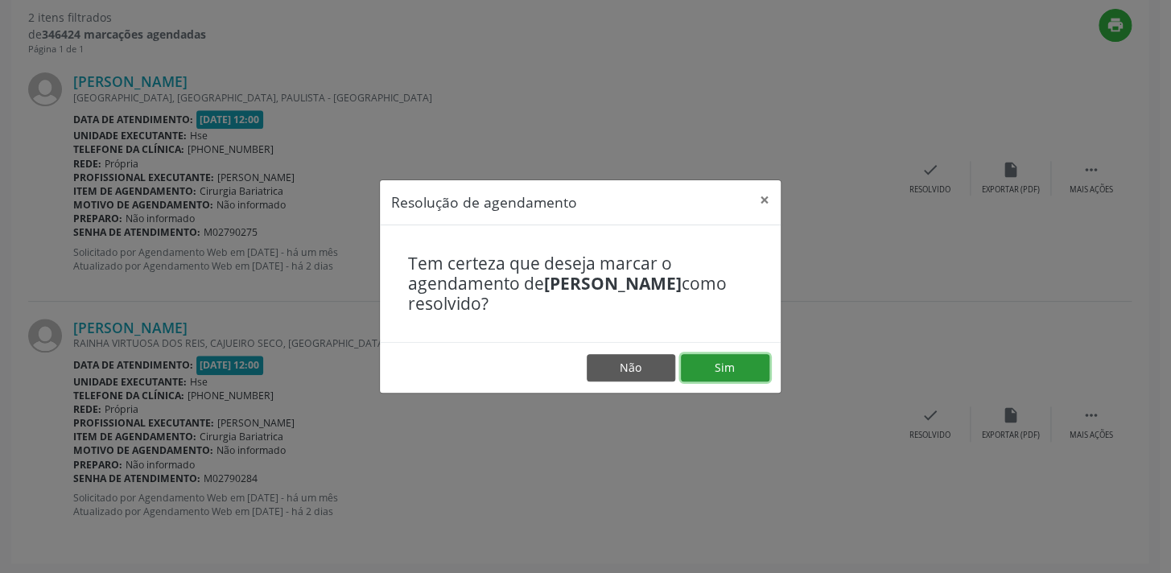
click at [736, 360] on button "Sim" at bounding box center [725, 367] width 89 height 27
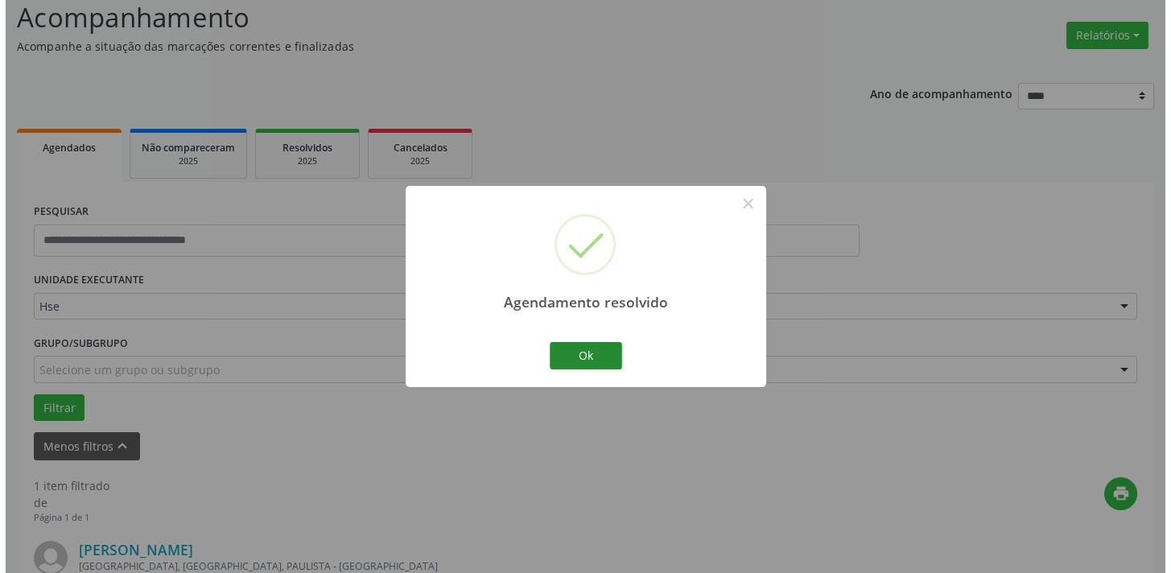
scroll to position [336, 0]
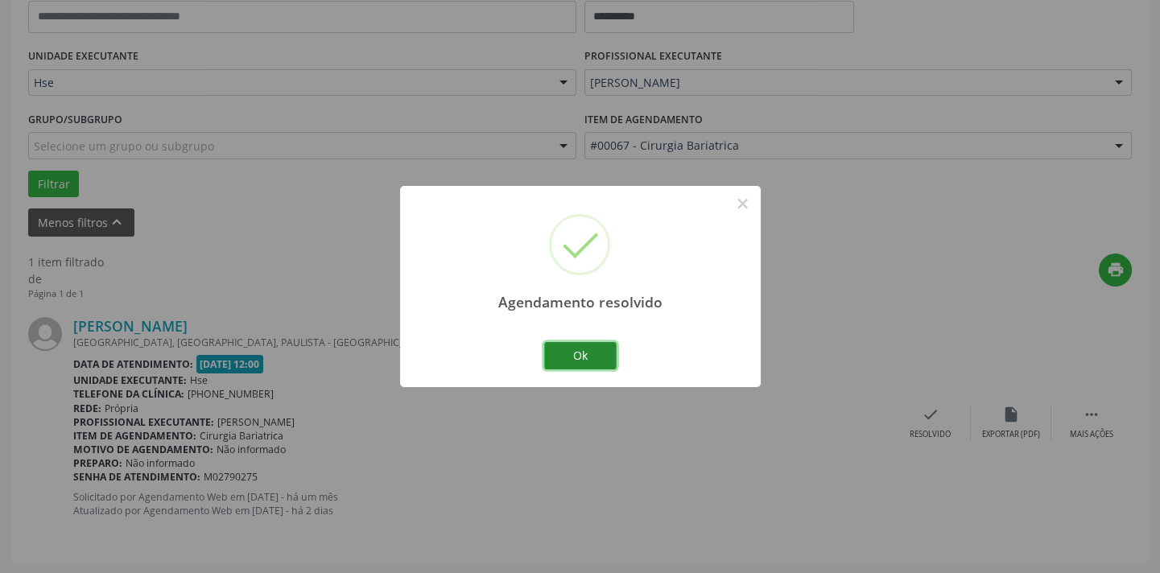
click at [581, 352] on button "Ok" at bounding box center [580, 355] width 72 height 27
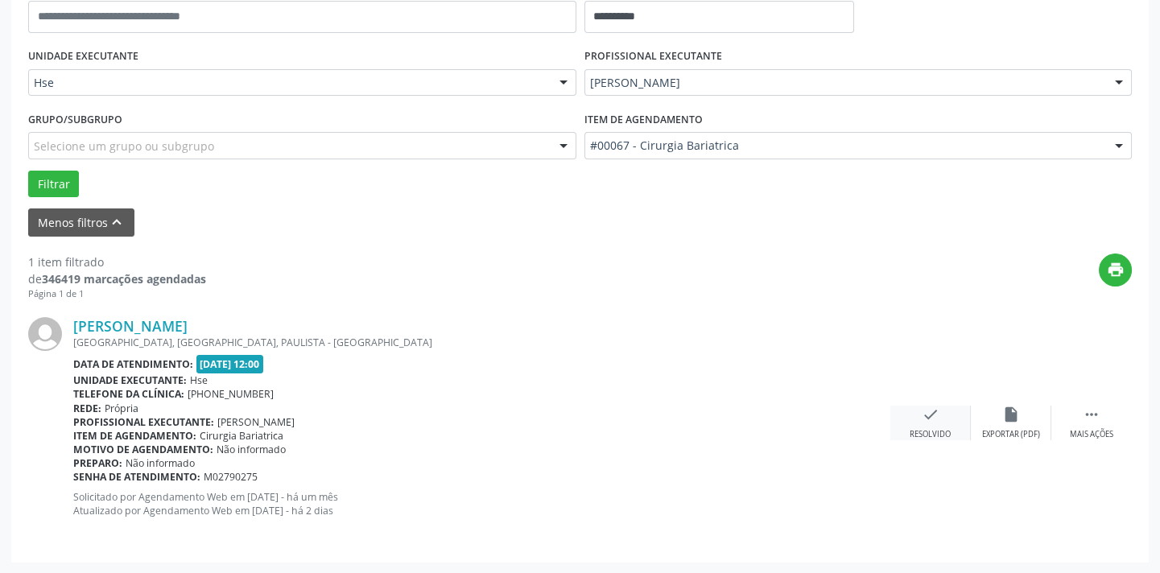
click at [941, 421] on div "check Resolvido" at bounding box center [930, 423] width 80 height 35
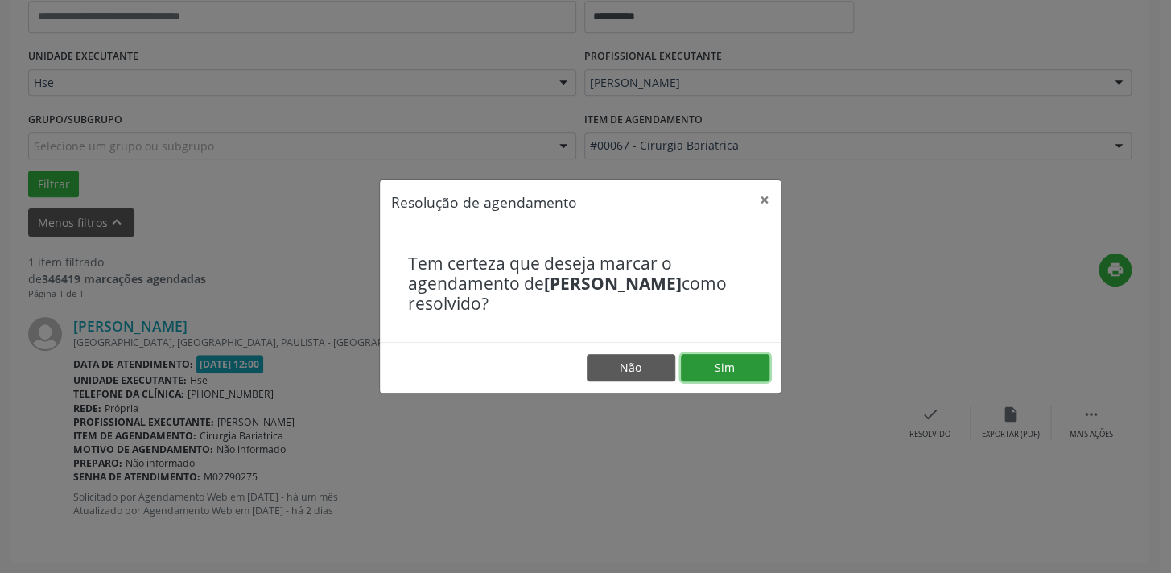
click at [755, 374] on button "Sim" at bounding box center [725, 367] width 89 height 27
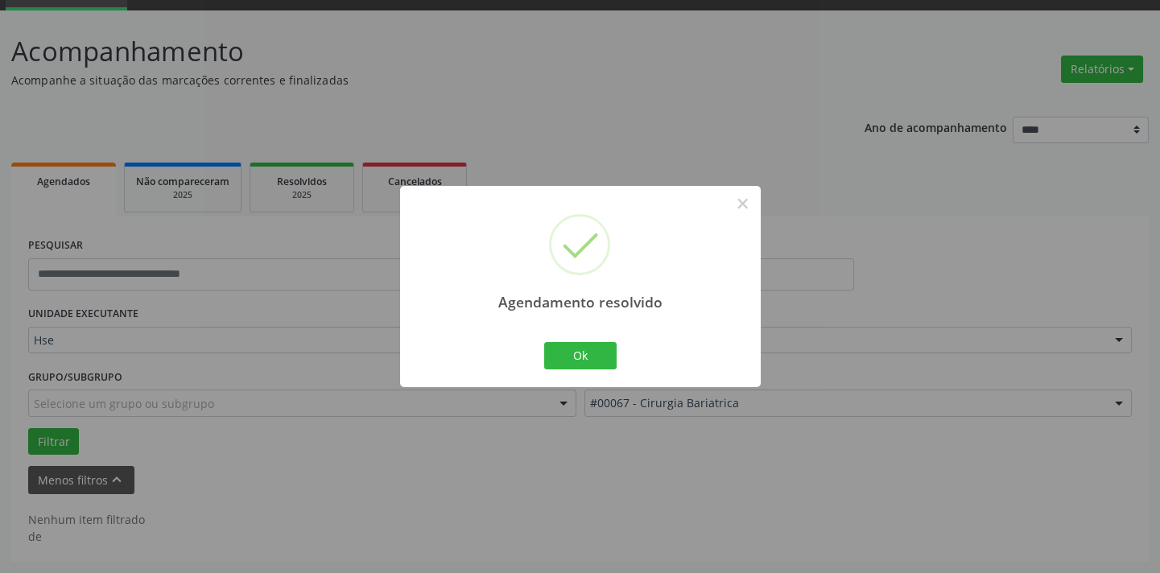
scroll to position [76, 0]
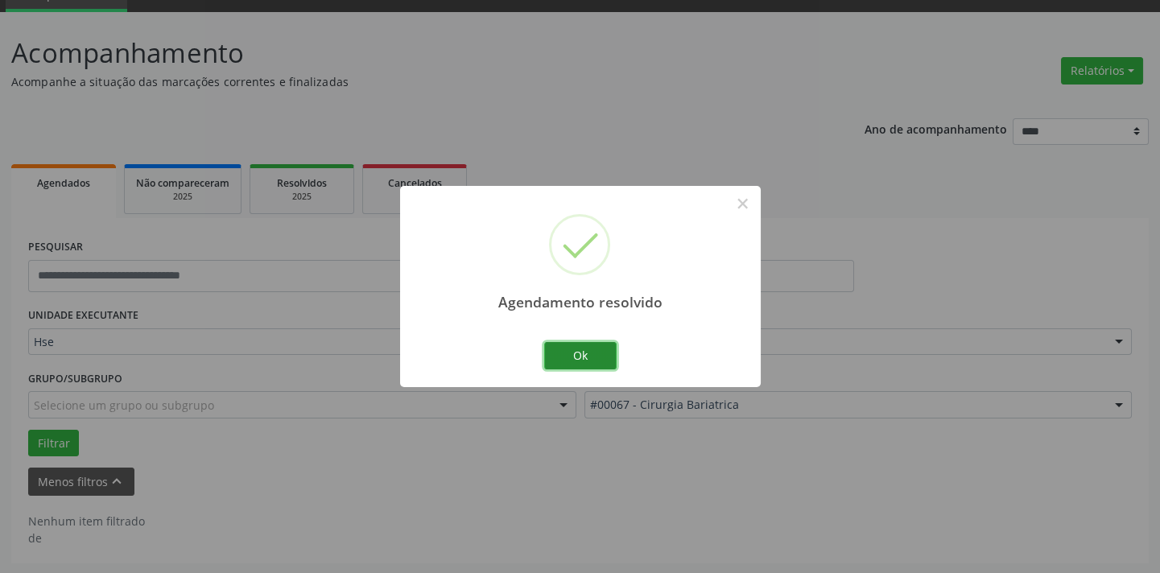
click at [579, 352] on button "Ok" at bounding box center [580, 355] width 72 height 27
